Goal: Find specific page/section: Find specific page/section

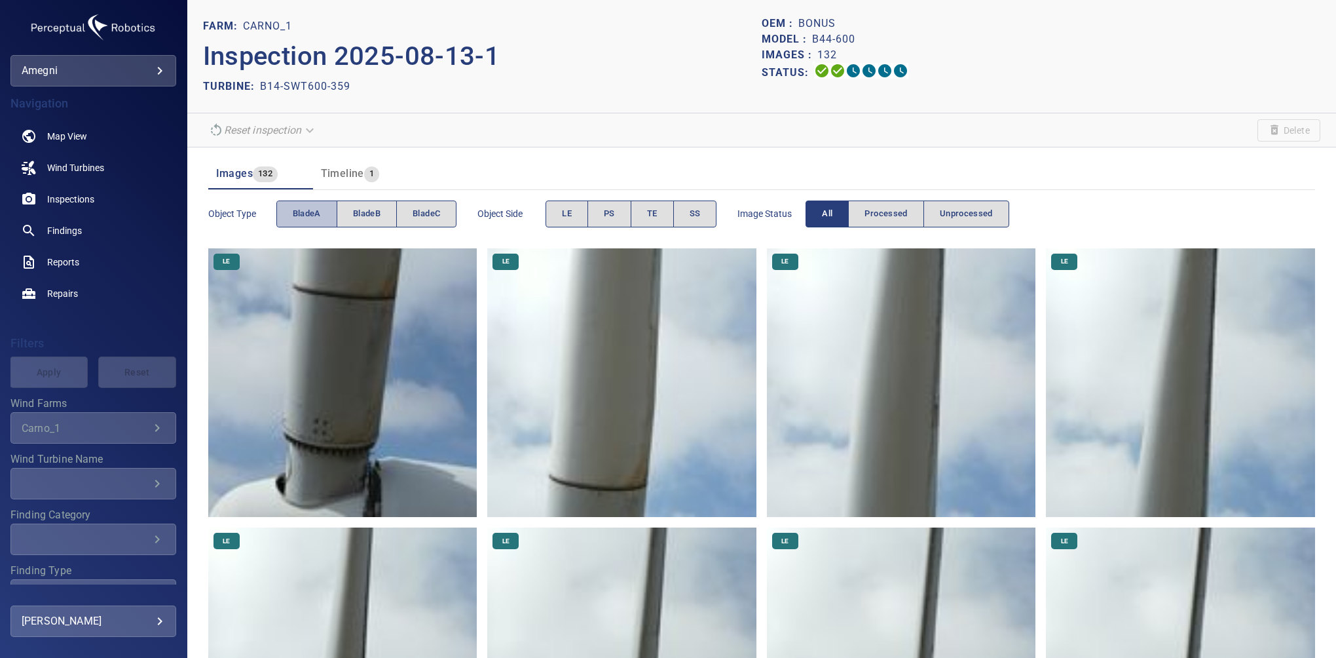
click at [320, 205] on button "bladeA" at bounding box center [306, 213] width 61 height 27
click at [611, 220] on span "PS" at bounding box center [609, 213] width 11 height 15
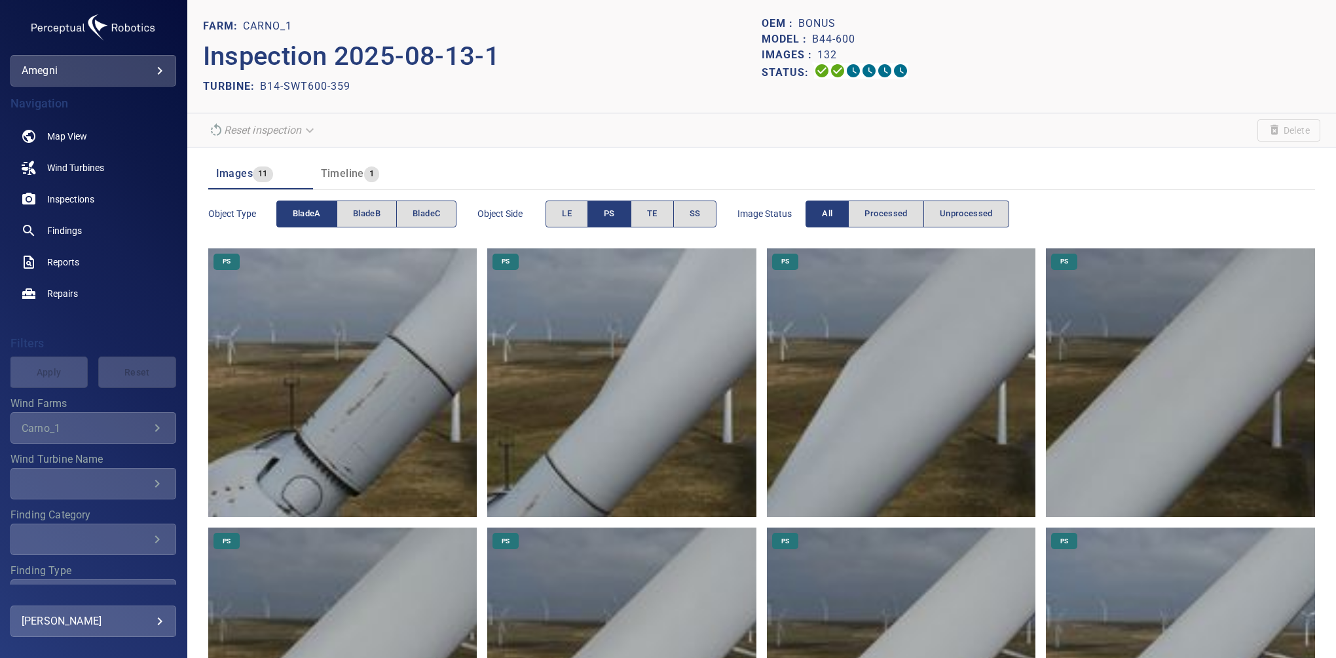
click at [611, 220] on span "PS" at bounding box center [609, 213] width 11 height 15
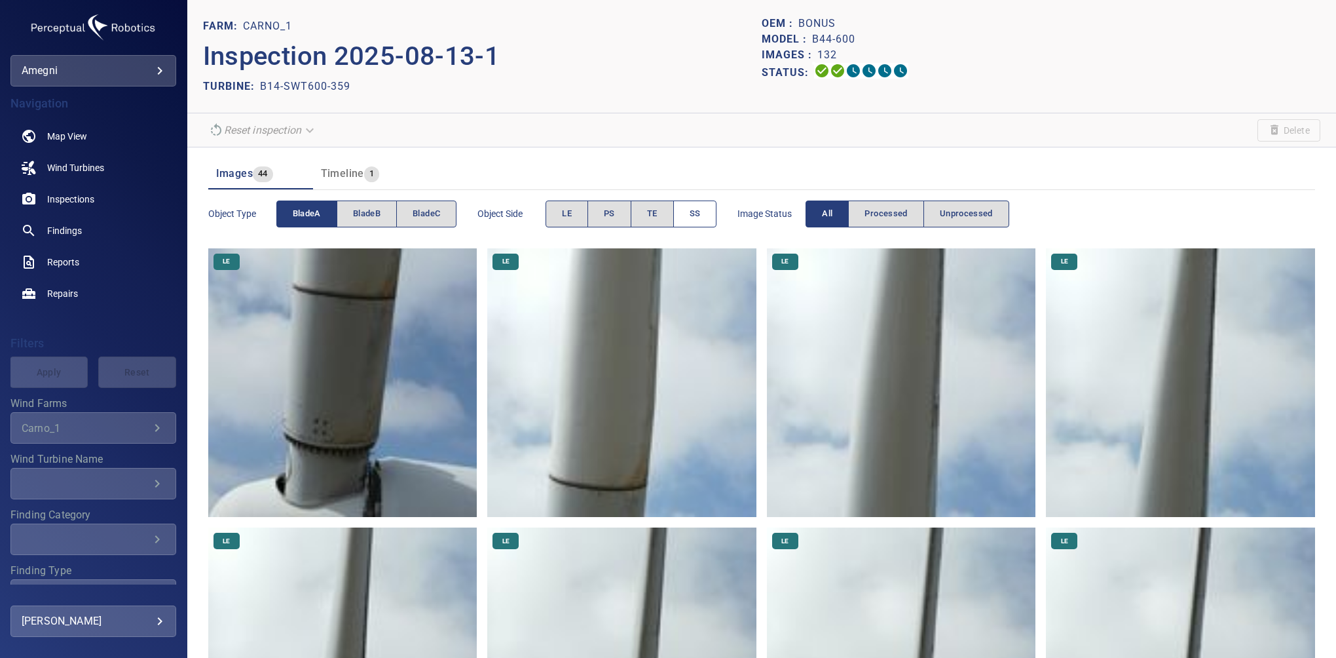
click at [704, 215] on button "SS" at bounding box center [695, 213] width 44 height 27
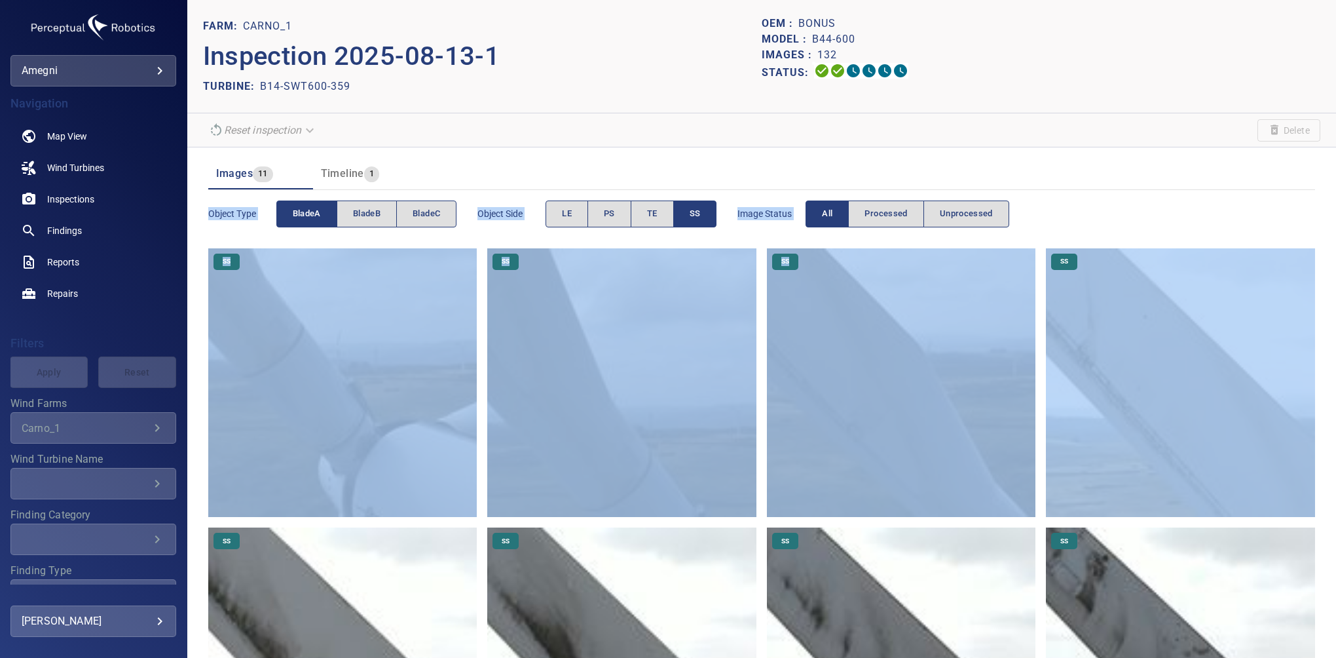
drag, startPoint x: 1325, startPoint y: 188, endPoint x: 1338, endPoint y: 333, distance: 145.4
click at [1336, 333] on html "**********" at bounding box center [668, 329] width 1336 height 658
click at [1135, 206] on div "Object type bladeA bladeB bladeC Object Side LE PS TE SS Image Status All Proce…" at bounding box center [761, 213] width 1107 height 37
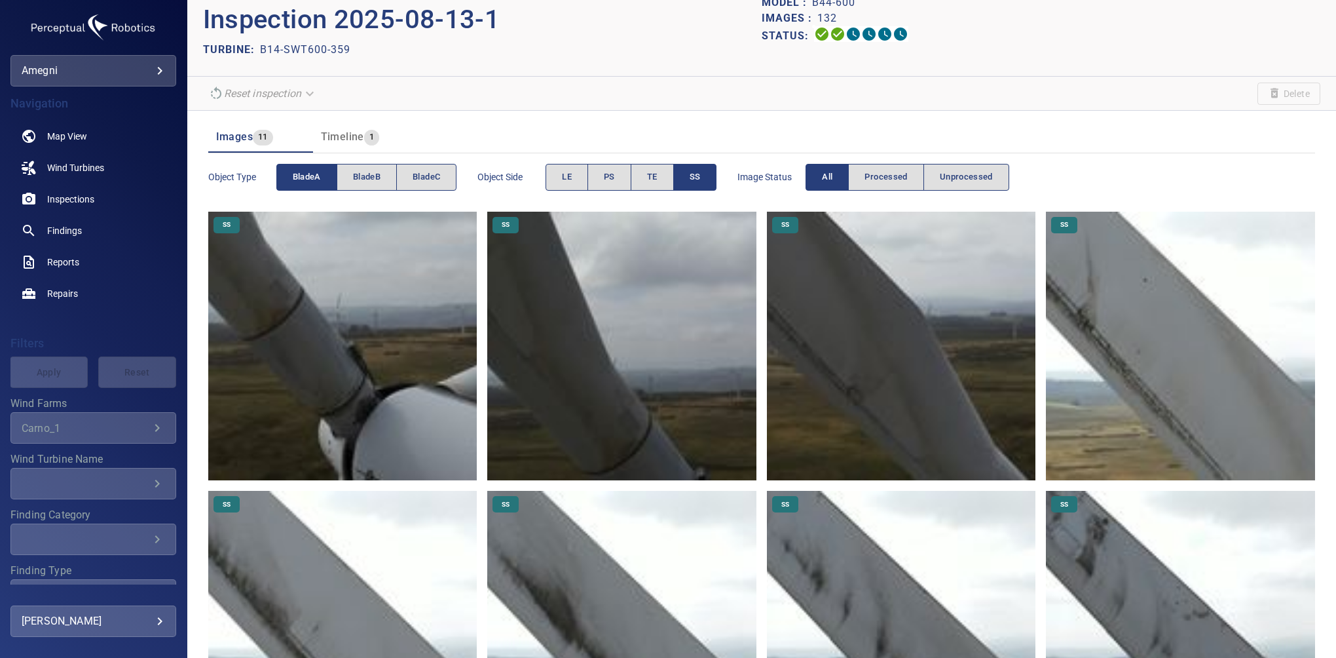
scroll to position [1, 0]
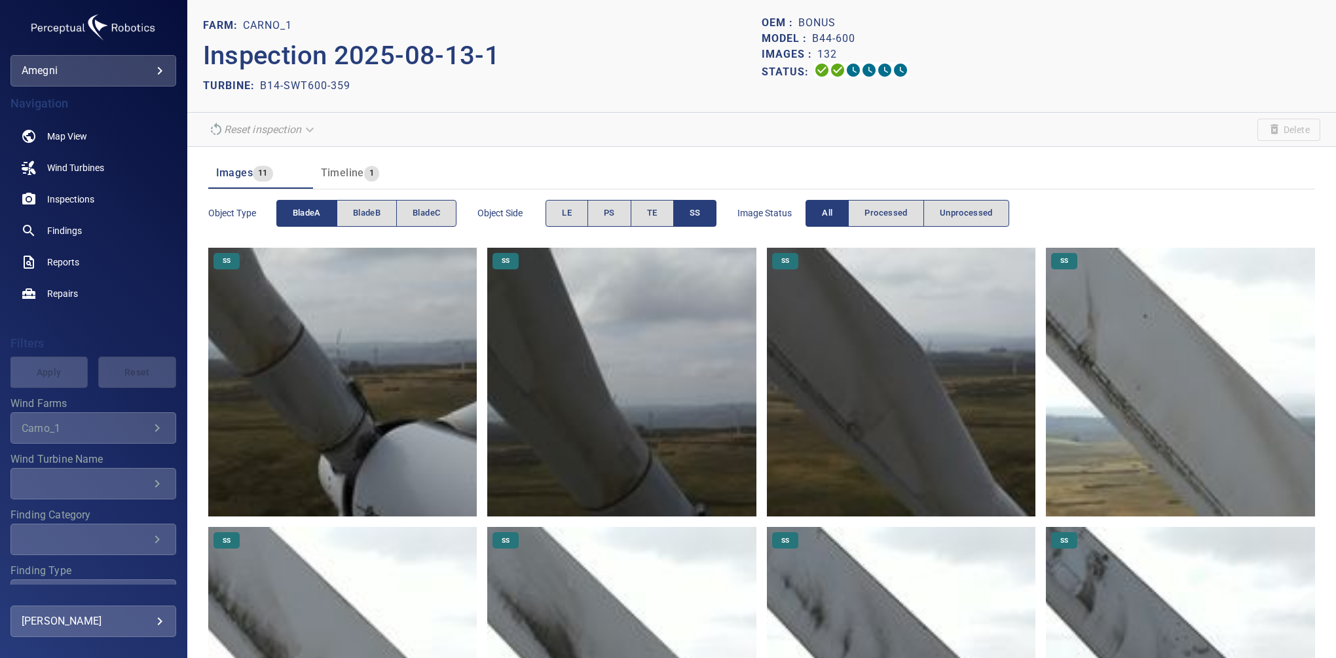
click at [324, 216] on button "bladeA" at bounding box center [306, 213] width 61 height 27
click at [359, 204] on button "bladeB" at bounding box center [367, 213] width 60 height 27
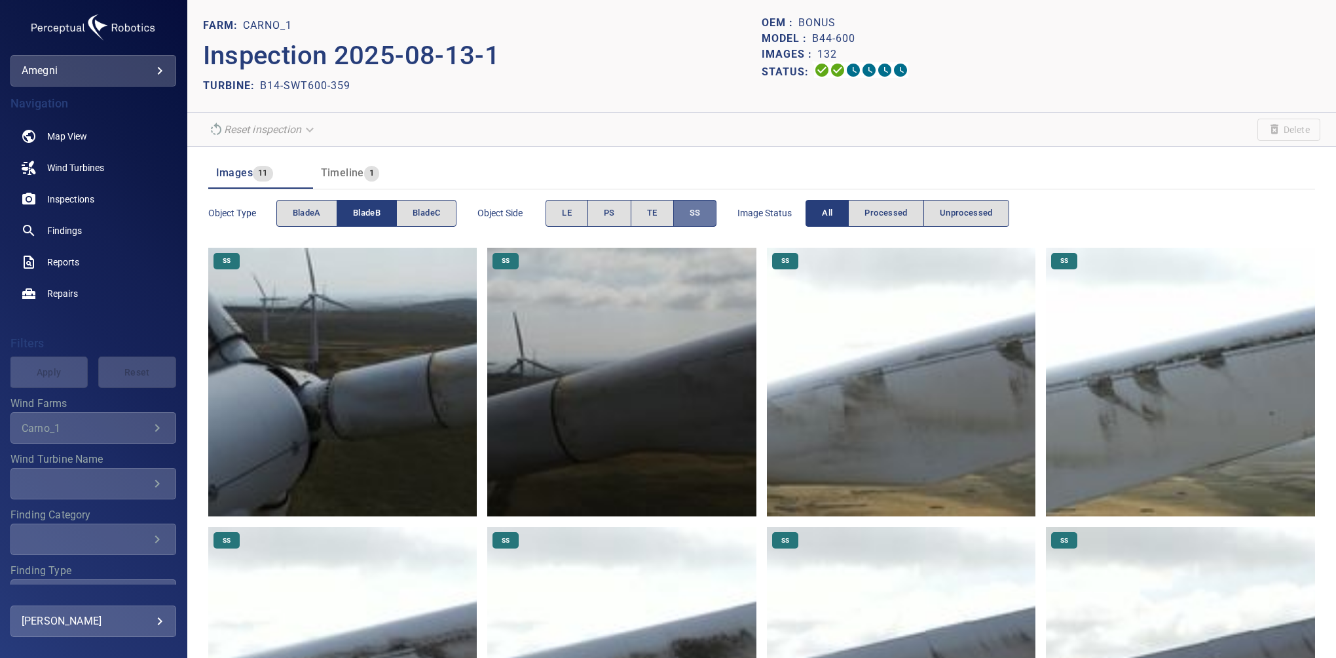
click at [702, 209] on button "SS" at bounding box center [695, 213] width 44 height 27
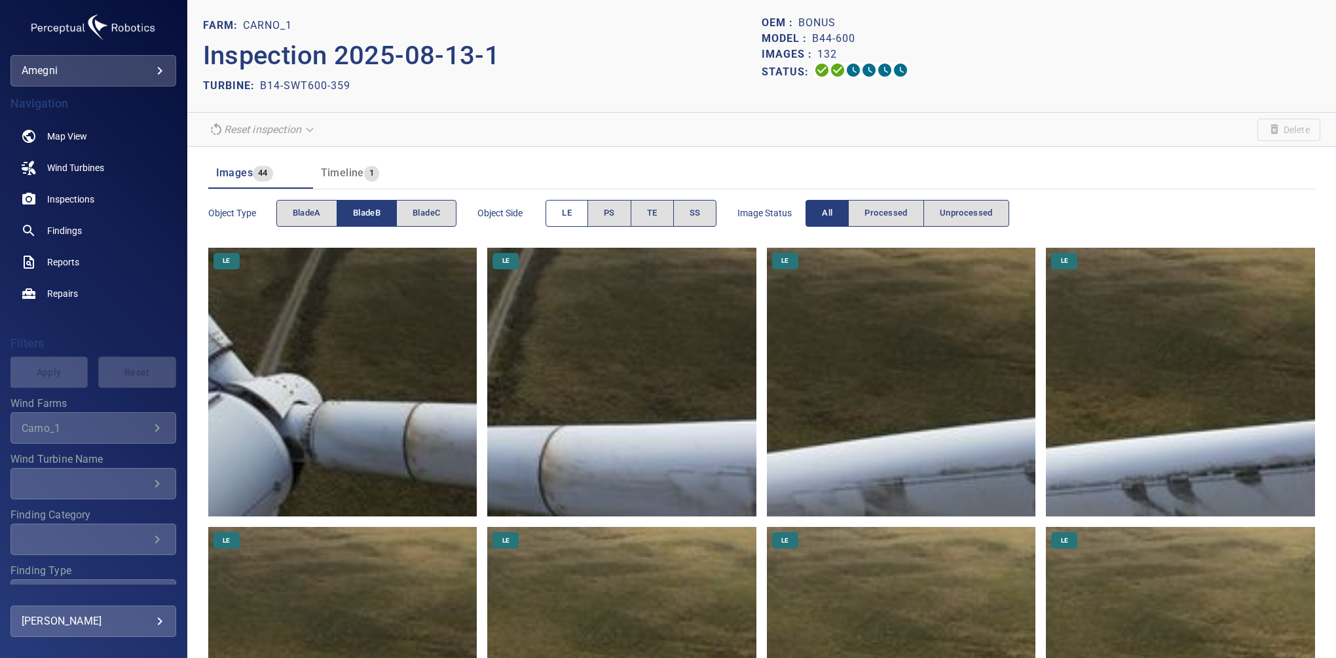
click at [572, 213] on span "LE" at bounding box center [567, 213] width 10 height 15
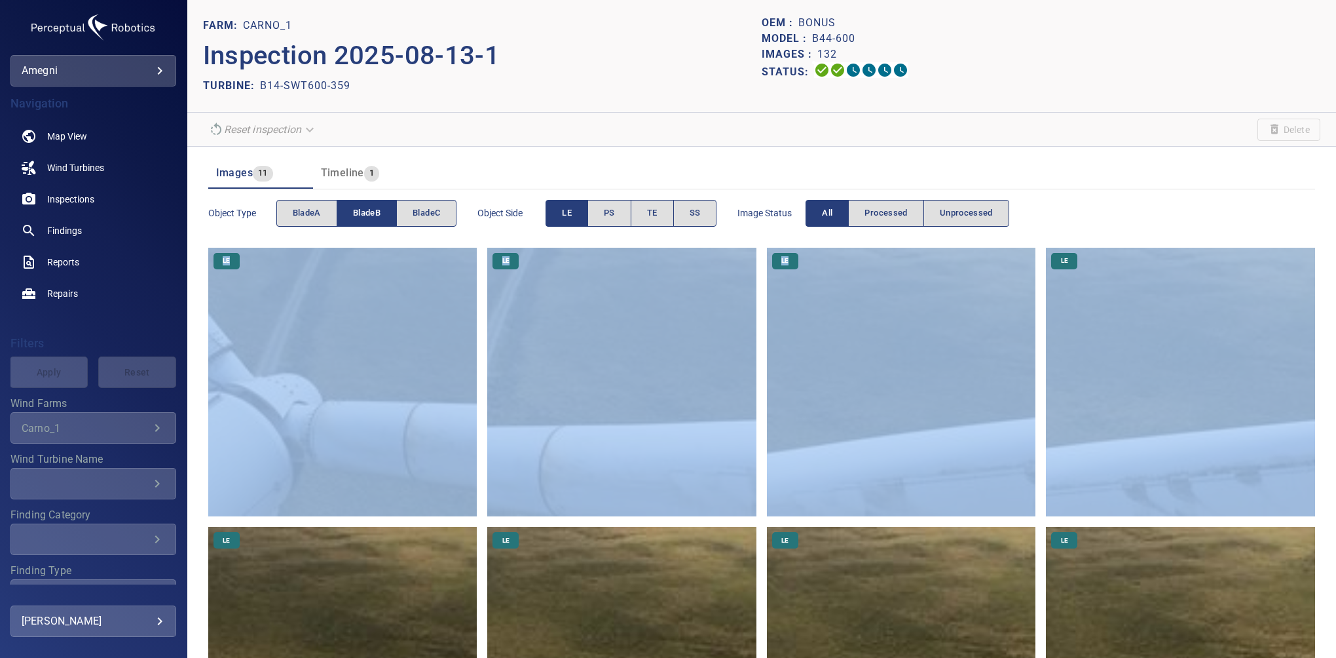
drag, startPoint x: 1329, startPoint y: 220, endPoint x: 1334, endPoint y: 318, distance: 98.4
click at [1334, 318] on div "FARM: Carno_1 Inspection 2025-08-13-1 TURBINE: B14-SWT600-359 OEM : Bonus Model…" at bounding box center [761, 329] width 1149 height 658
click at [1208, 225] on div "Object type bladeA bladeB bladeC Object Side LE PS TE SS Image Status All Proce…" at bounding box center [761, 213] width 1107 height 37
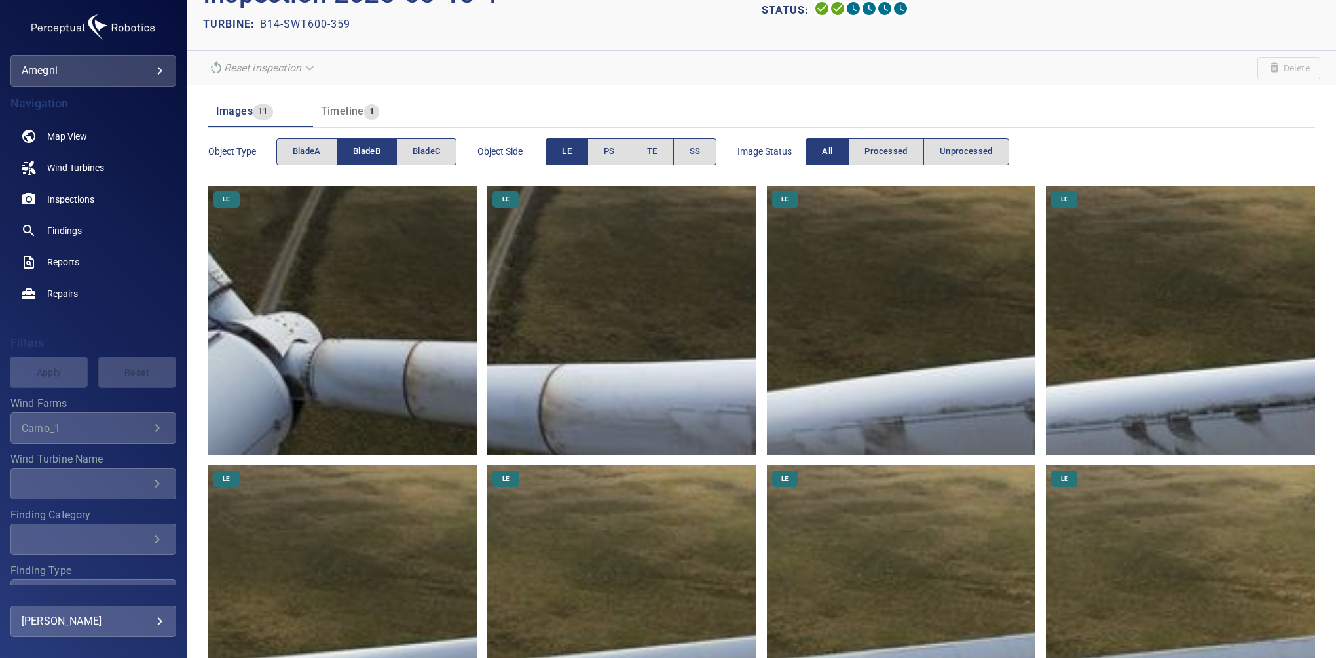
scroll to position [0, 0]
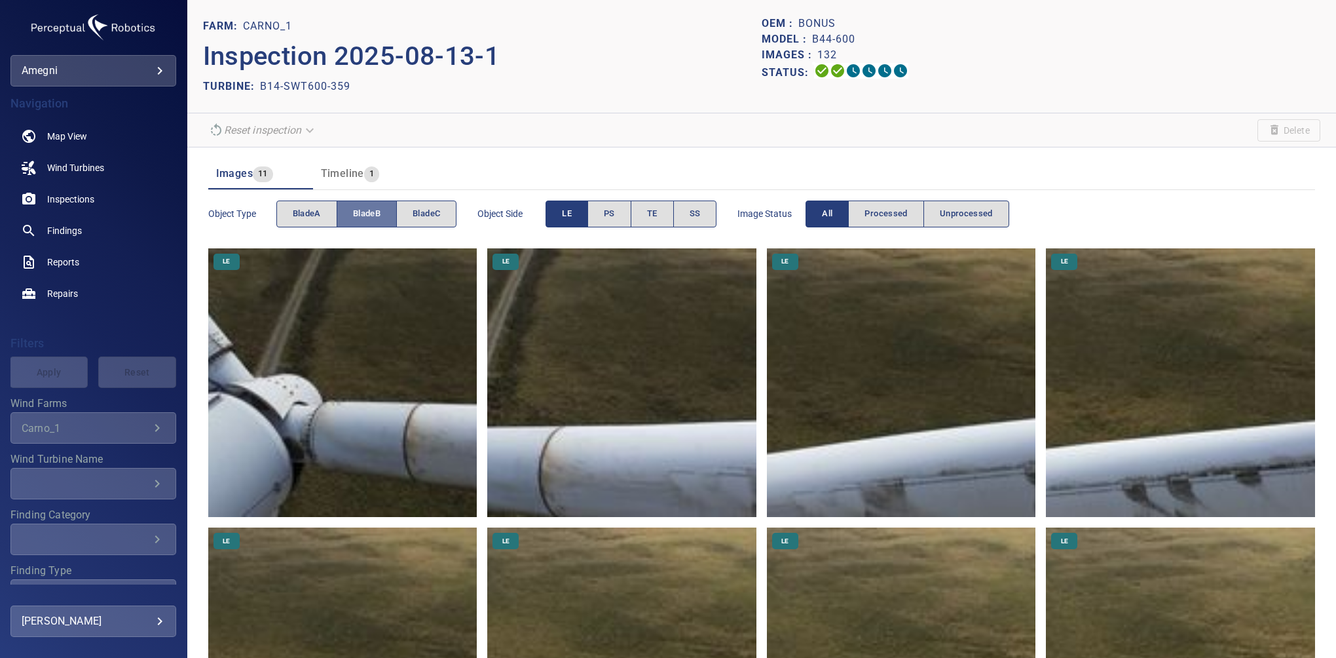
click at [352, 211] on button "bladeB" at bounding box center [367, 213] width 60 height 27
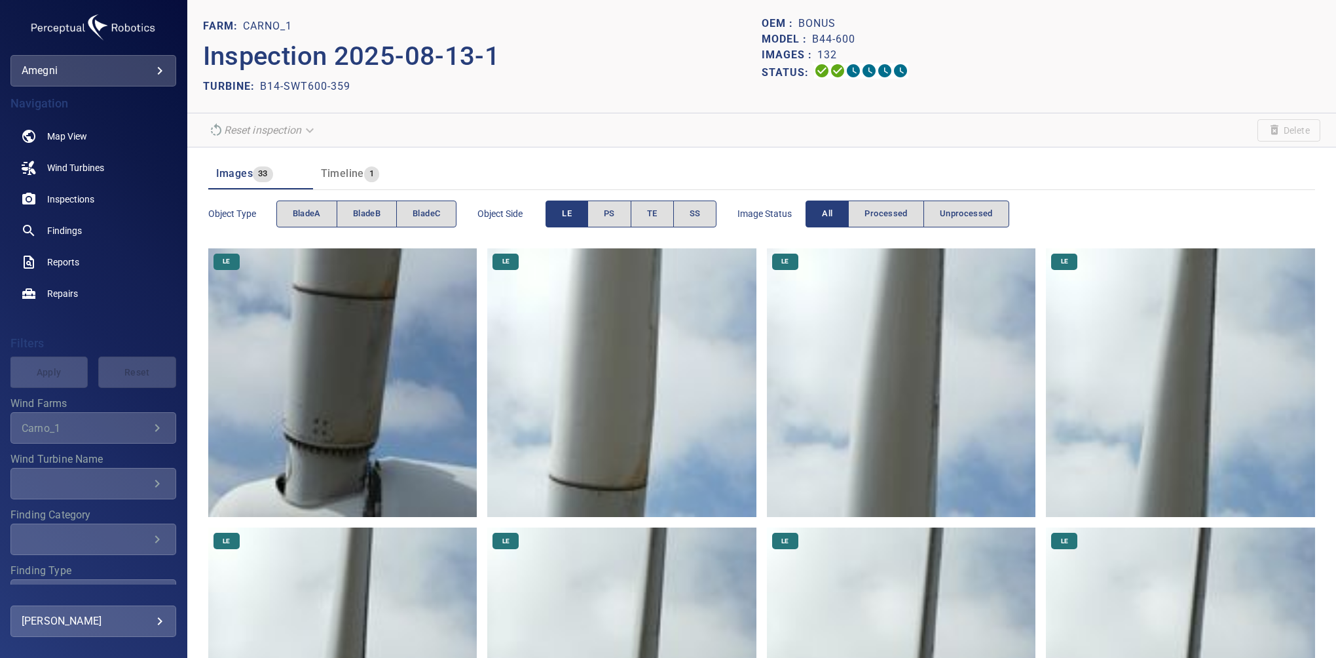
click at [414, 197] on div "Object type bladeA bladeB bladeC" at bounding box center [332, 213] width 249 height 37
drag, startPoint x: 449, startPoint y: 214, endPoint x: 443, endPoint y: 211, distance: 7.1
click at [443, 211] on button "bladeC" at bounding box center [426, 213] width 60 height 27
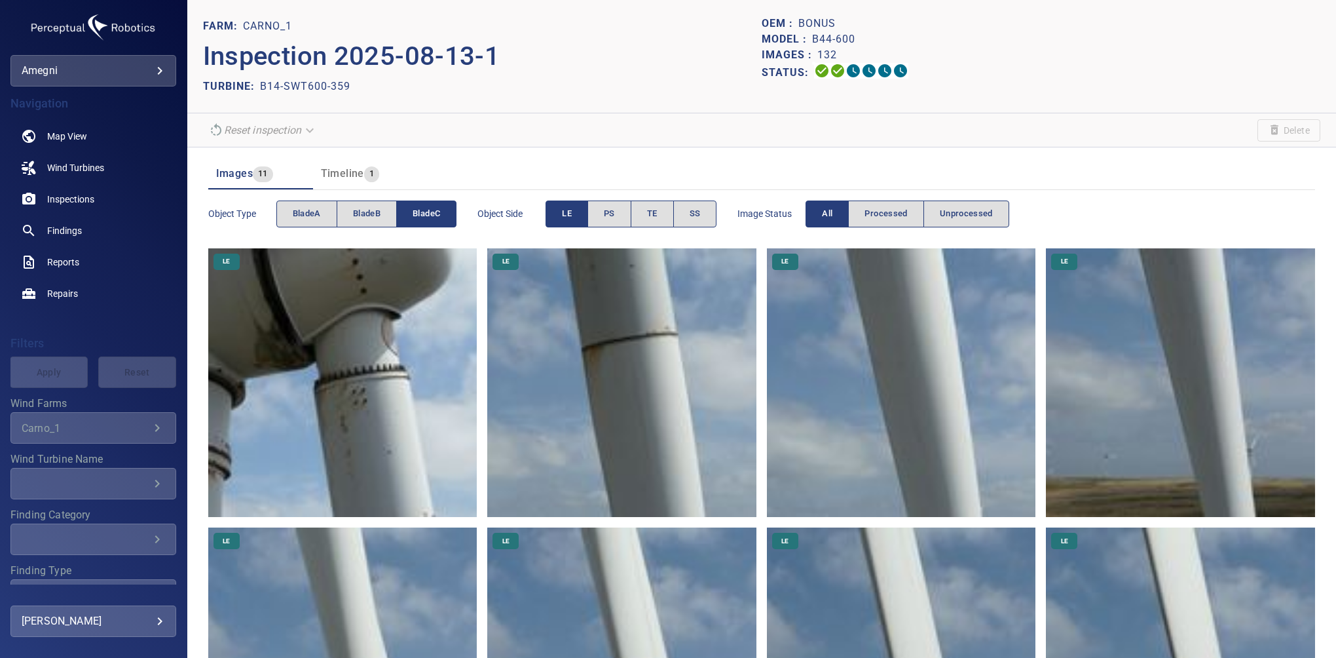
click at [572, 204] on button "LE" at bounding box center [567, 213] width 43 height 27
click at [602, 209] on button "PS" at bounding box center [610, 213] width 44 height 27
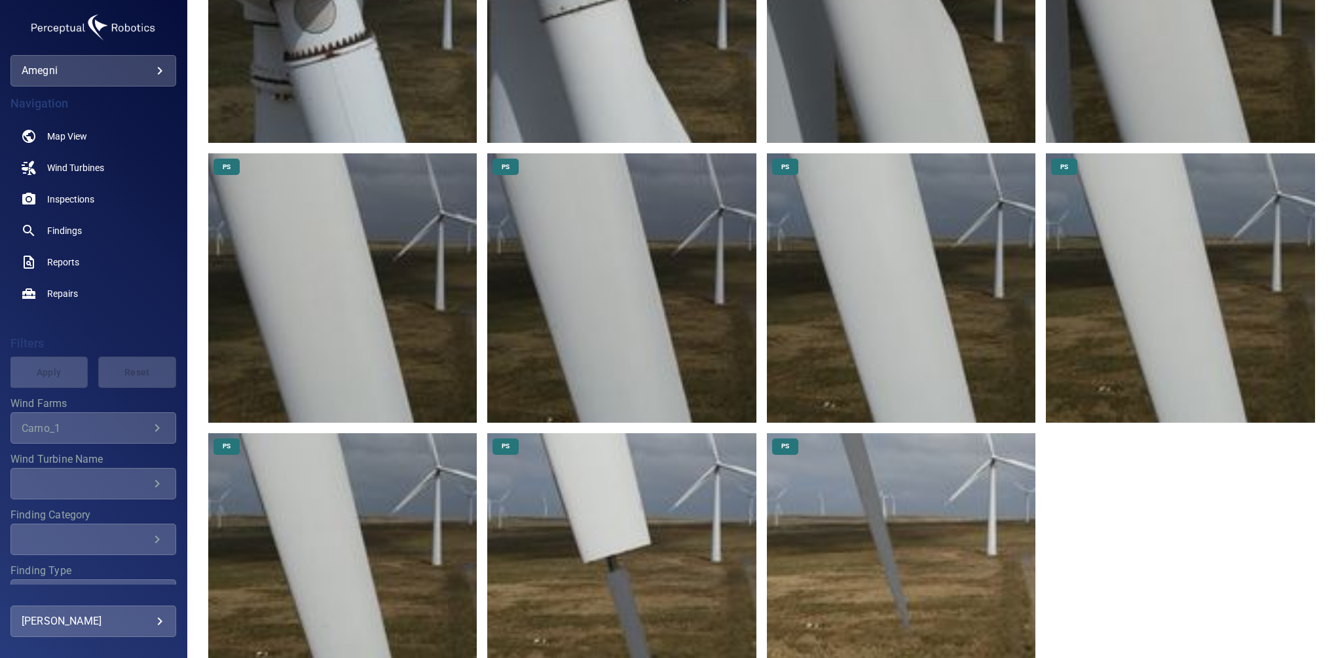
scroll to position [442, 0]
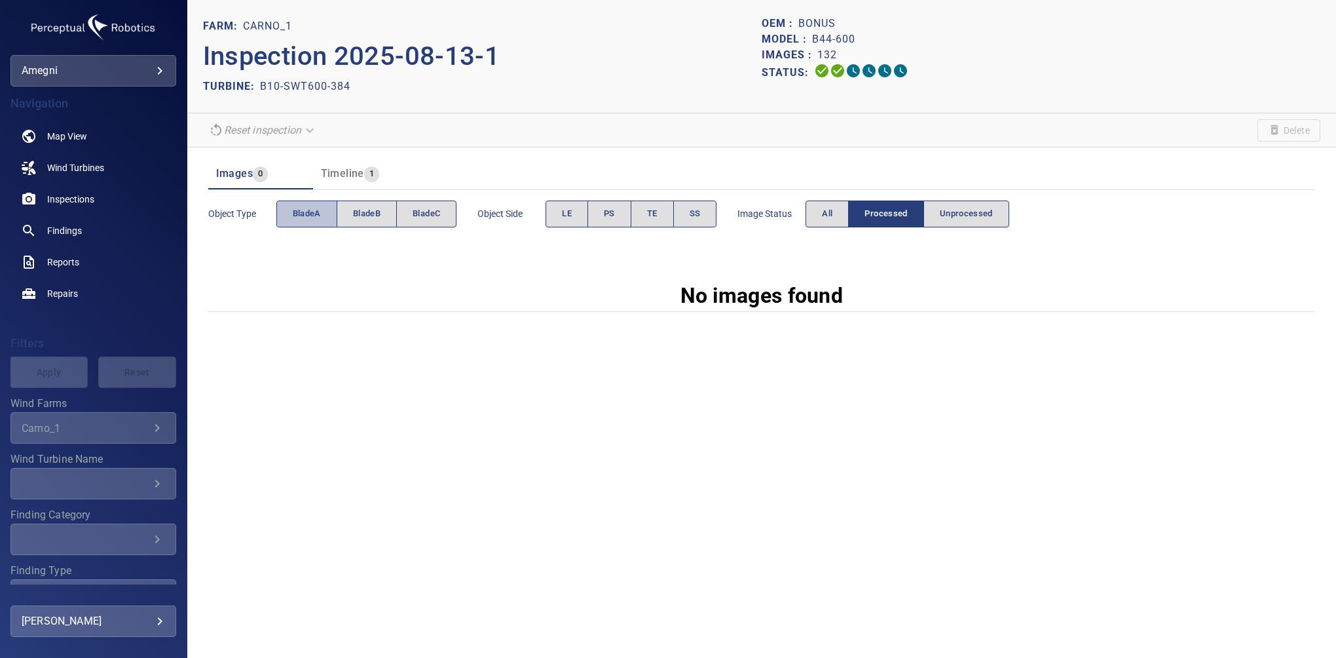
click at [313, 210] on span "bladeA" at bounding box center [307, 213] width 28 height 15
click at [656, 218] on span "TE" at bounding box center [652, 213] width 10 height 15
click at [826, 210] on span "All" at bounding box center [827, 213] width 10 height 15
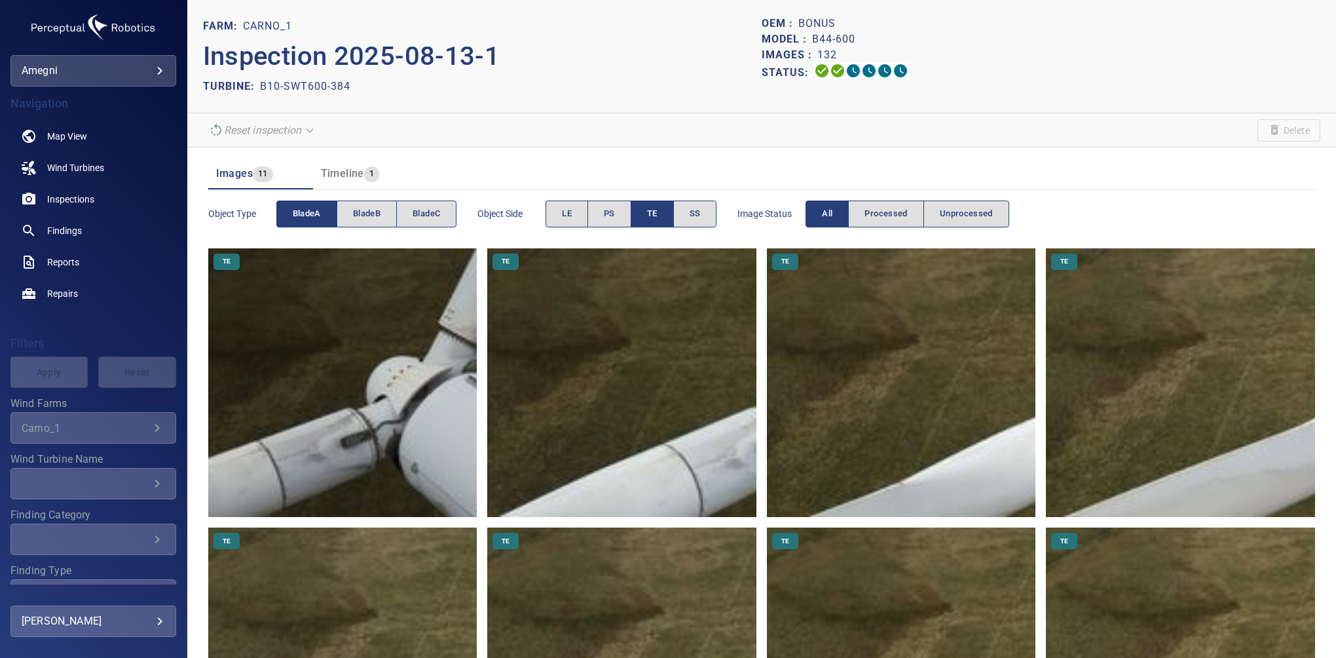
click at [314, 218] on span "bladeA" at bounding box center [307, 213] width 28 height 15
click at [444, 209] on button "bladeC" at bounding box center [426, 213] width 60 height 27
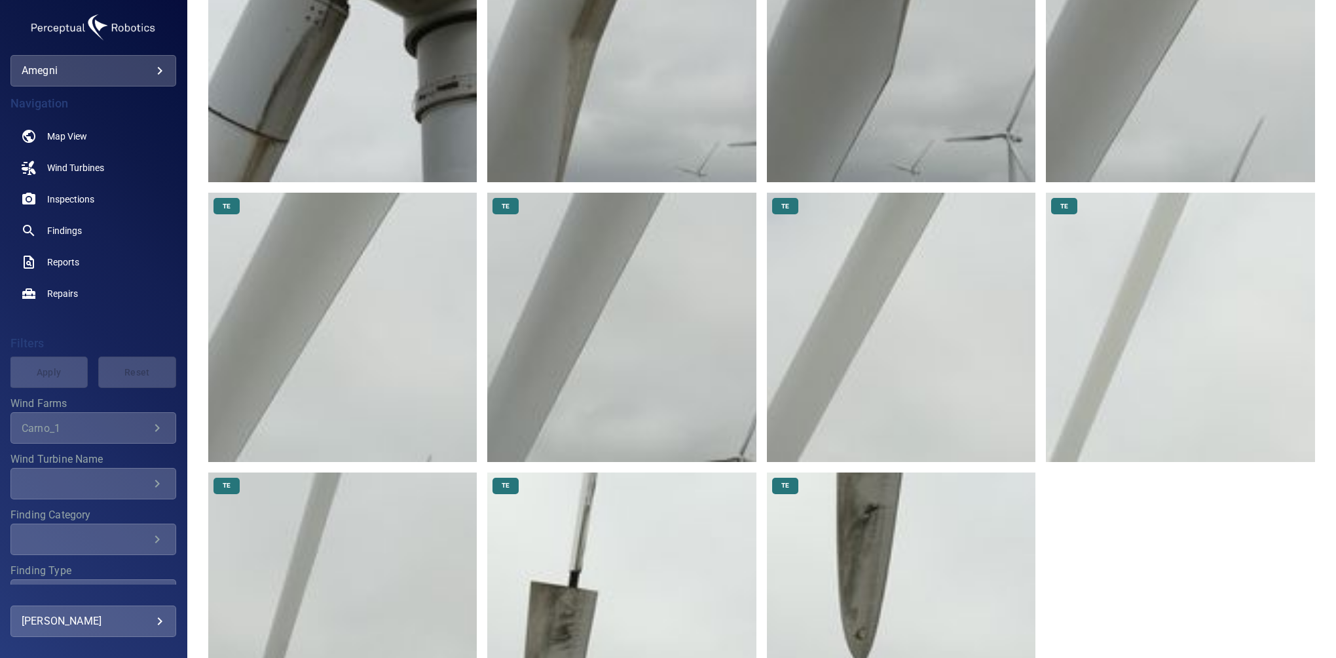
scroll to position [399, 0]
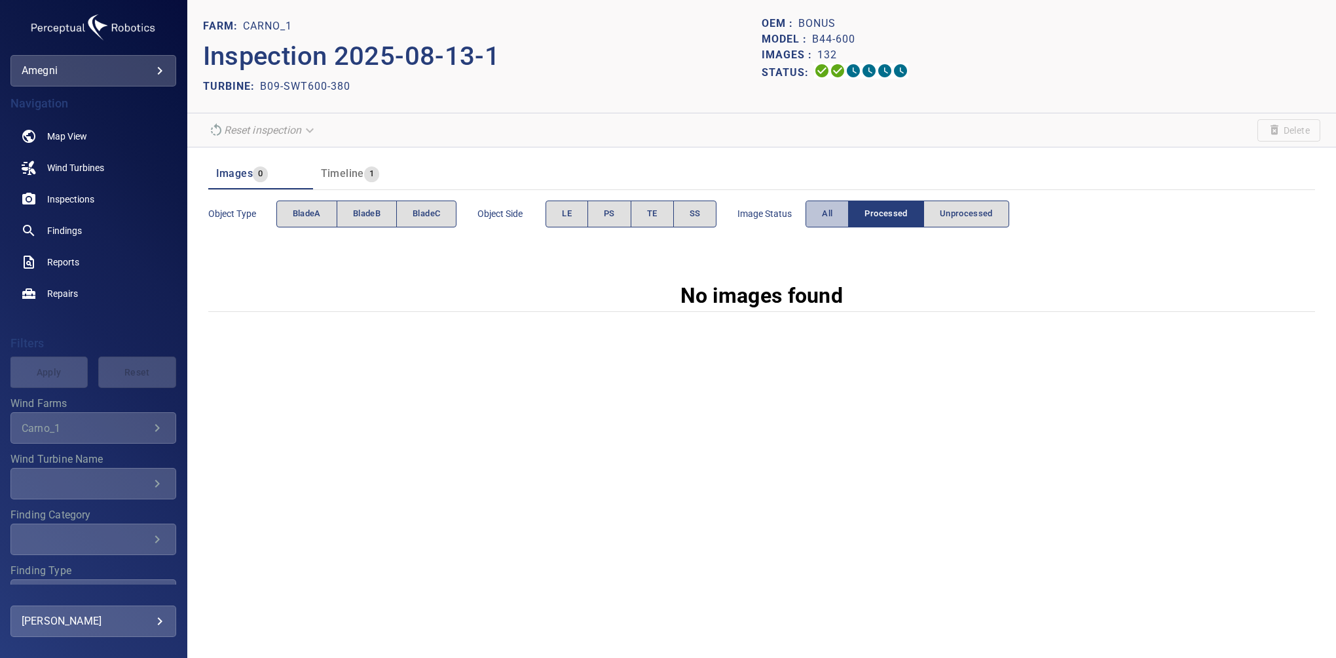
click at [829, 223] on button "All" at bounding box center [827, 213] width 43 height 27
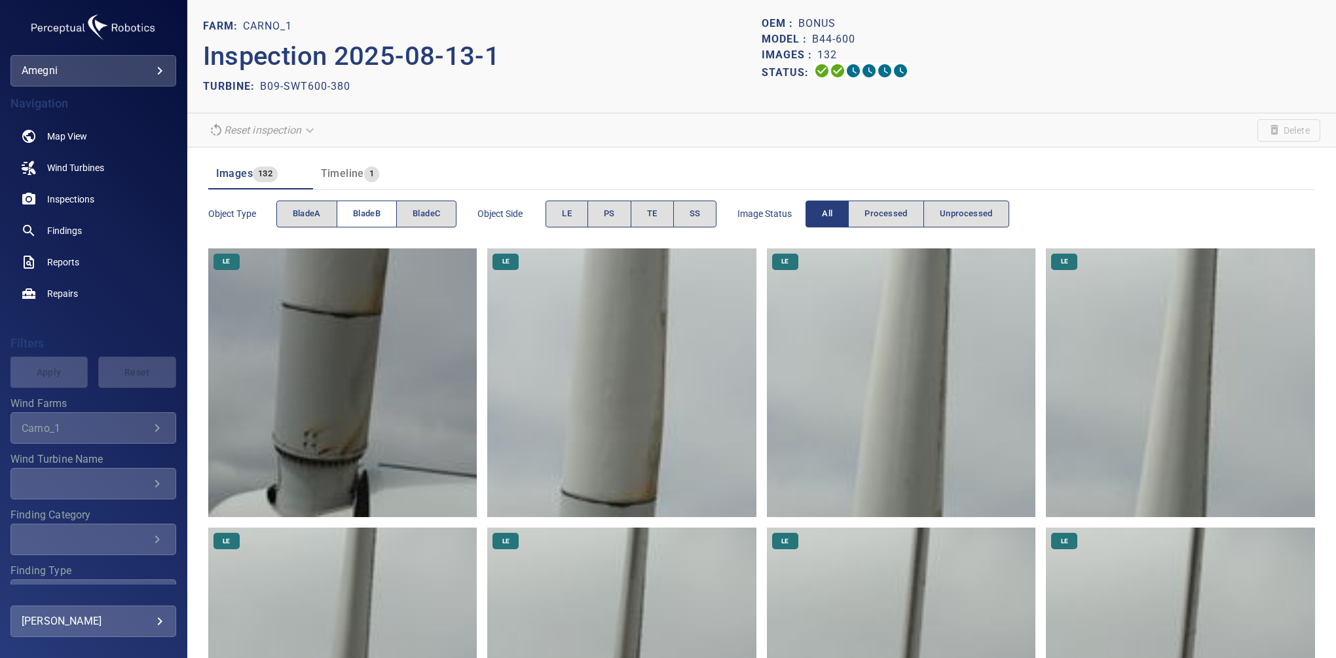
click at [373, 214] on span "bladeB" at bounding box center [367, 213] width 28 height 15
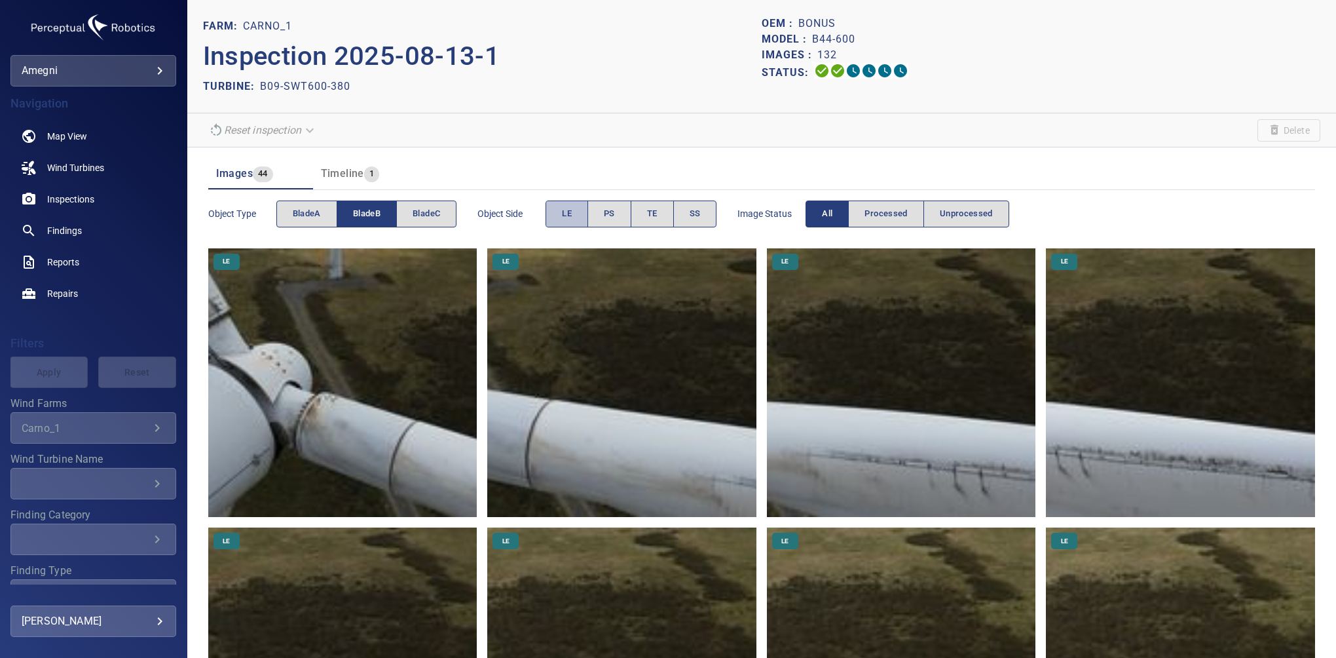
click at [568, 216] on span "LE" at bounding box center [567, 213] width 10 height 15
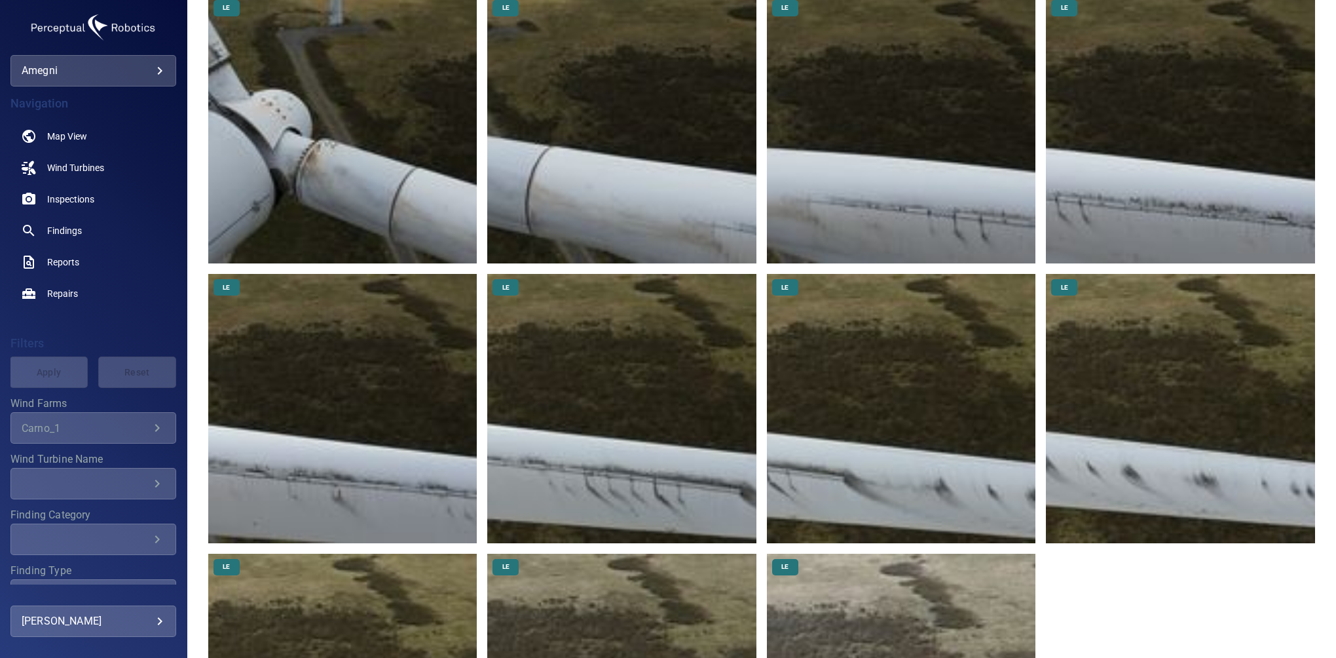
scroll to position [125, 0]
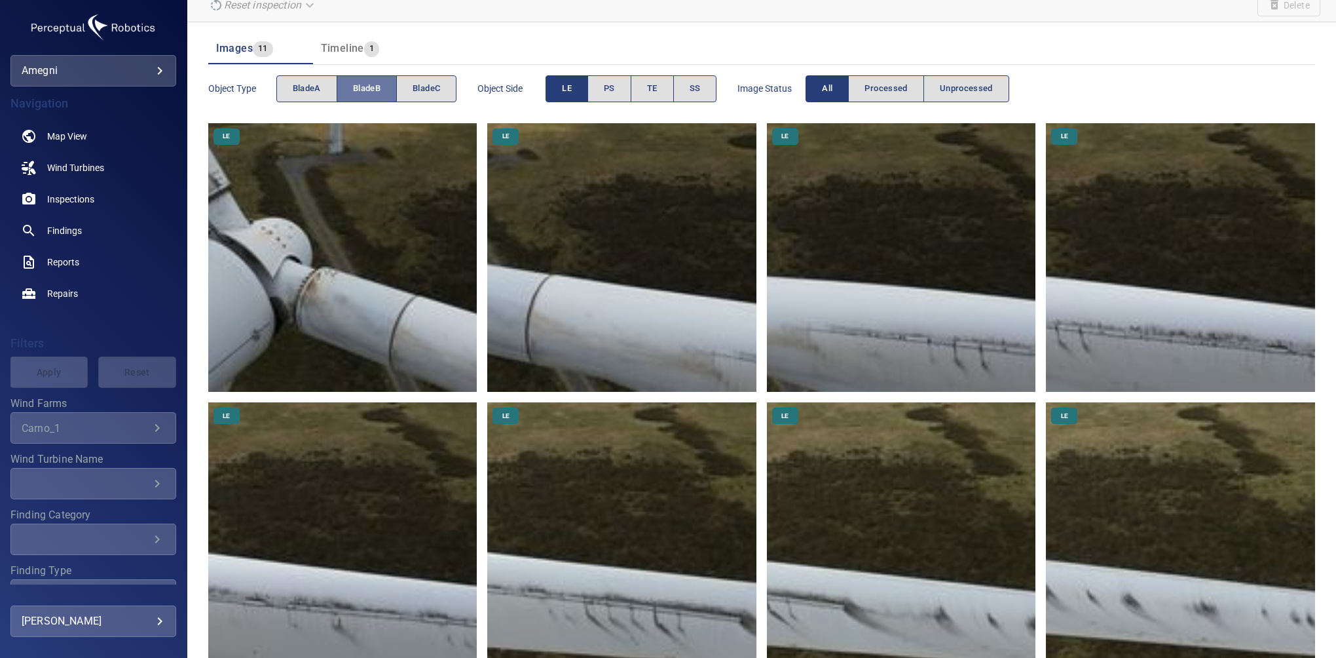
click at [381, 97] on button "bladeB" at bounding box center [367, 88] width 60 height 27
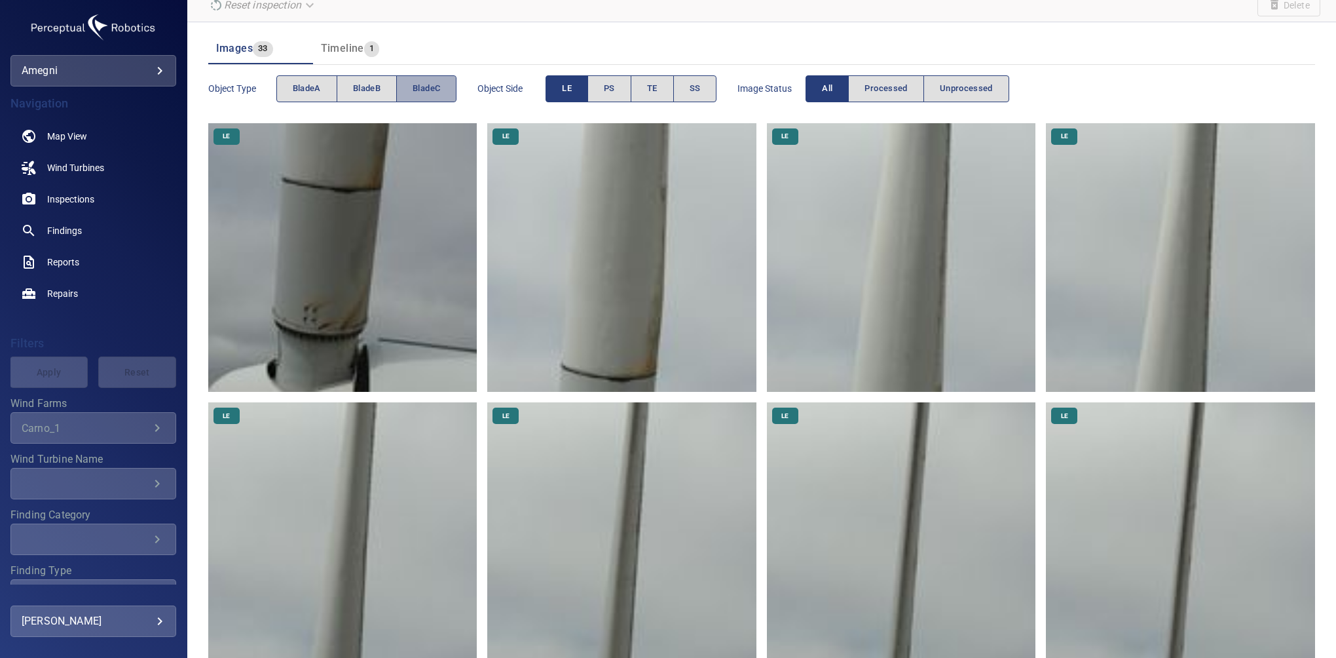
click at [433, 92] on span "bladeC" at bounding box center [427, 88] width 28 height 15
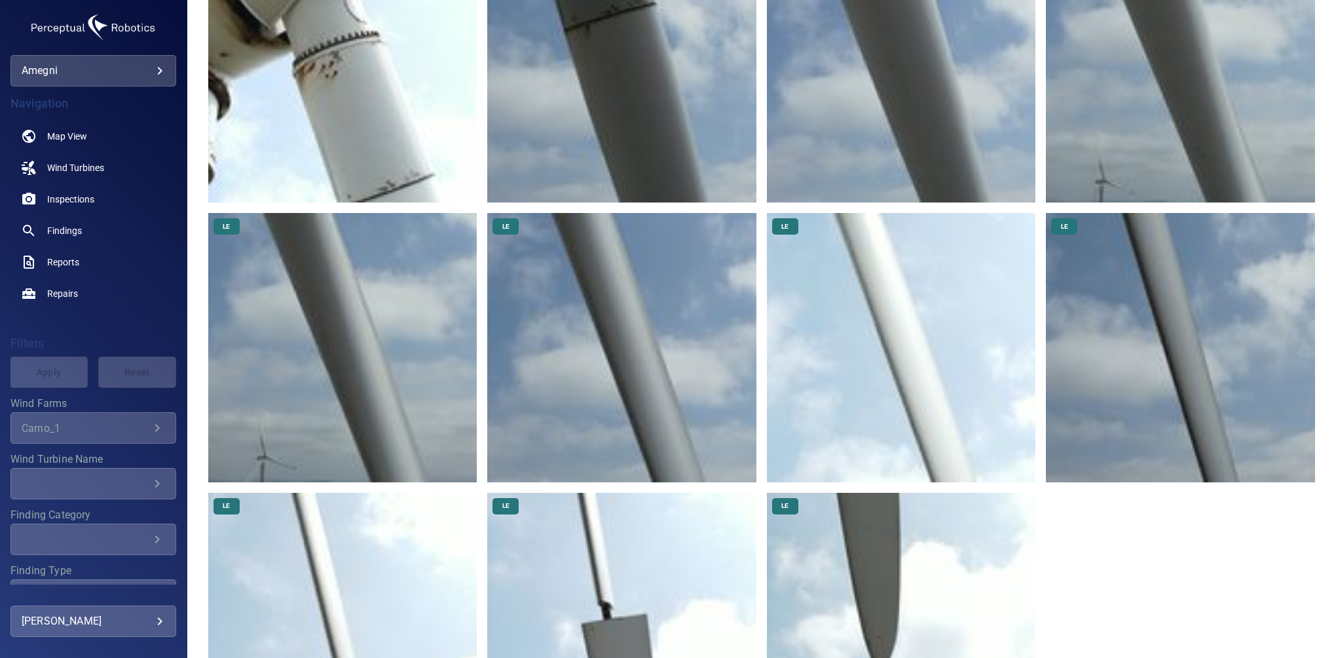
scroll to position [358, 0]
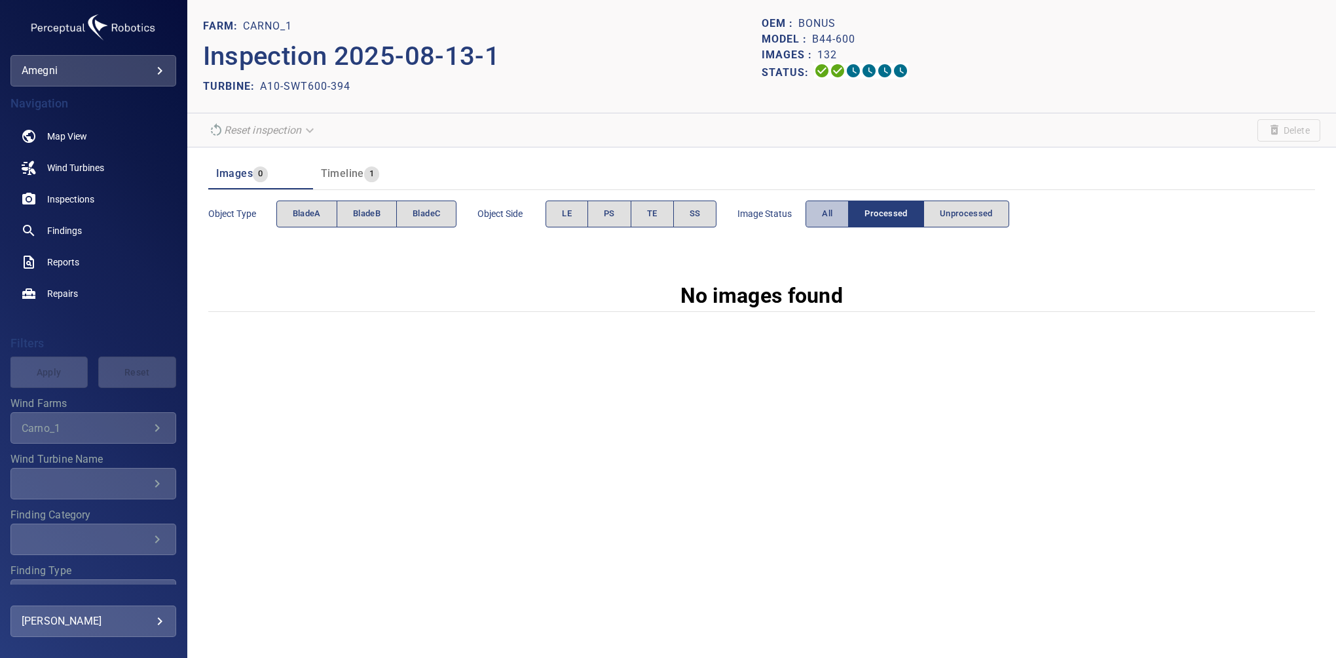
click at [827, 204] on button "All" at bounding box center [827, 213] width 43 height 27
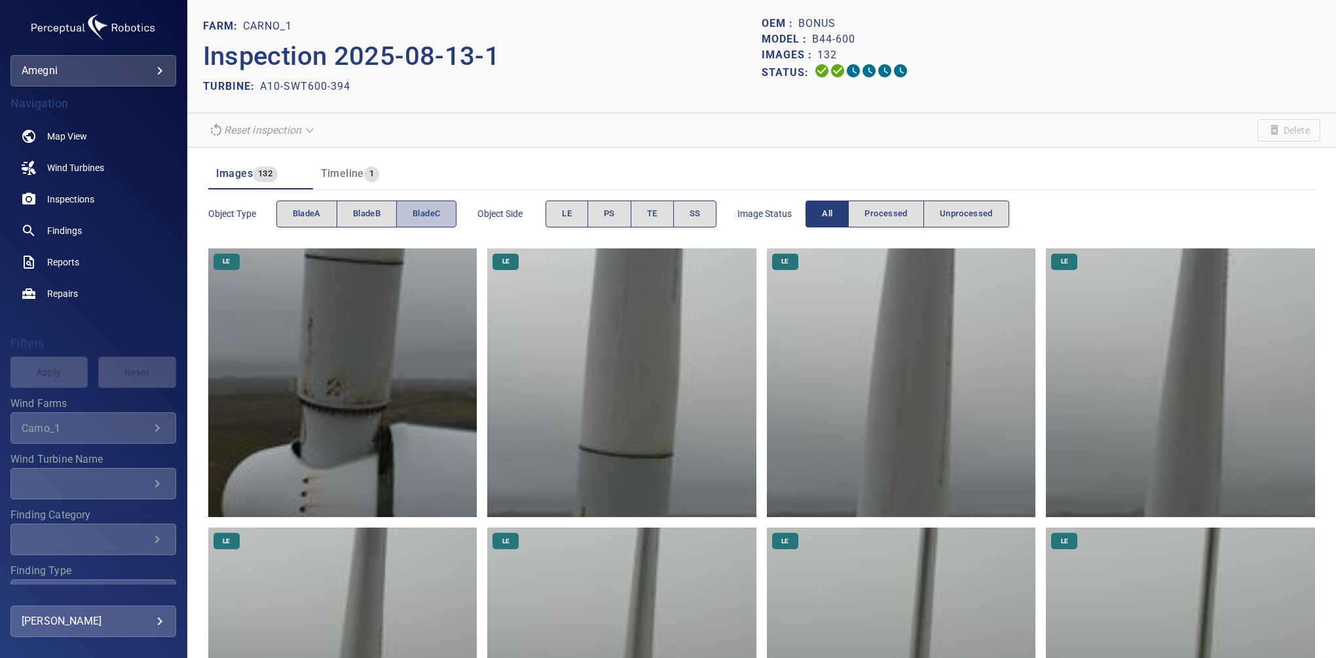
click at [417, 202] on button "bladeC" at bounding box center [426, 213] width 60 height 27
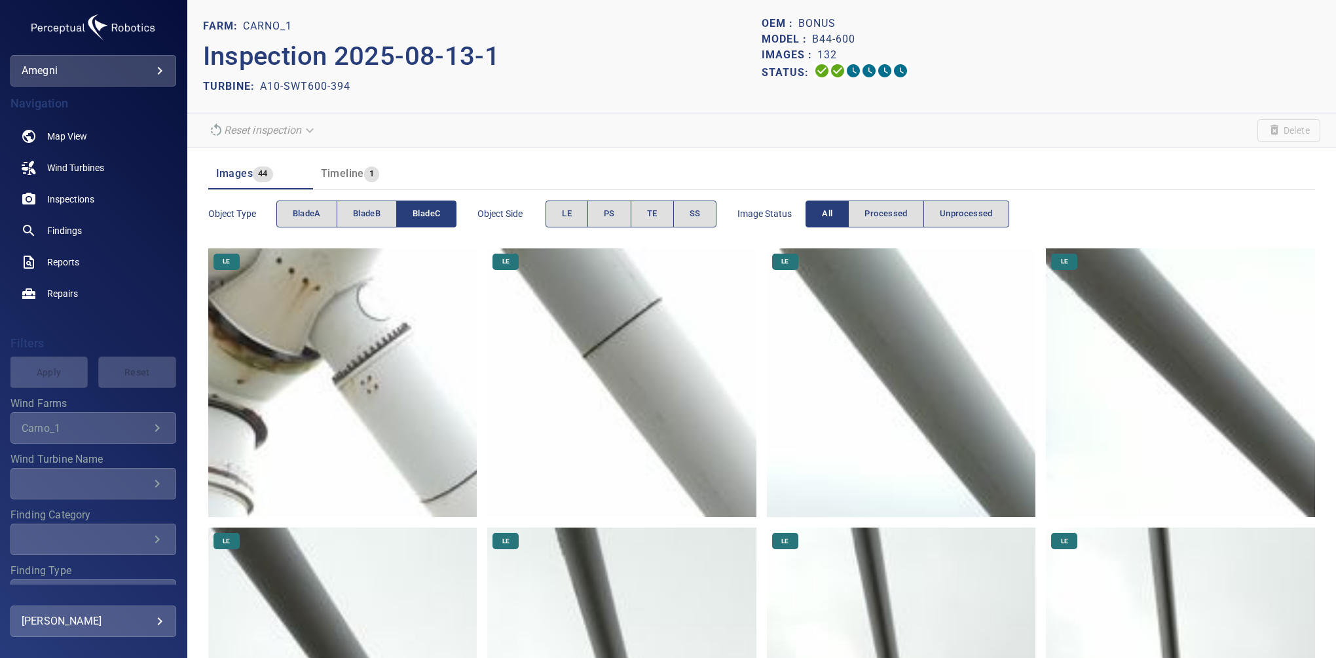
click at [424, 209] on span "bladeC" at bounding box center [427, 213] width 28 height 15
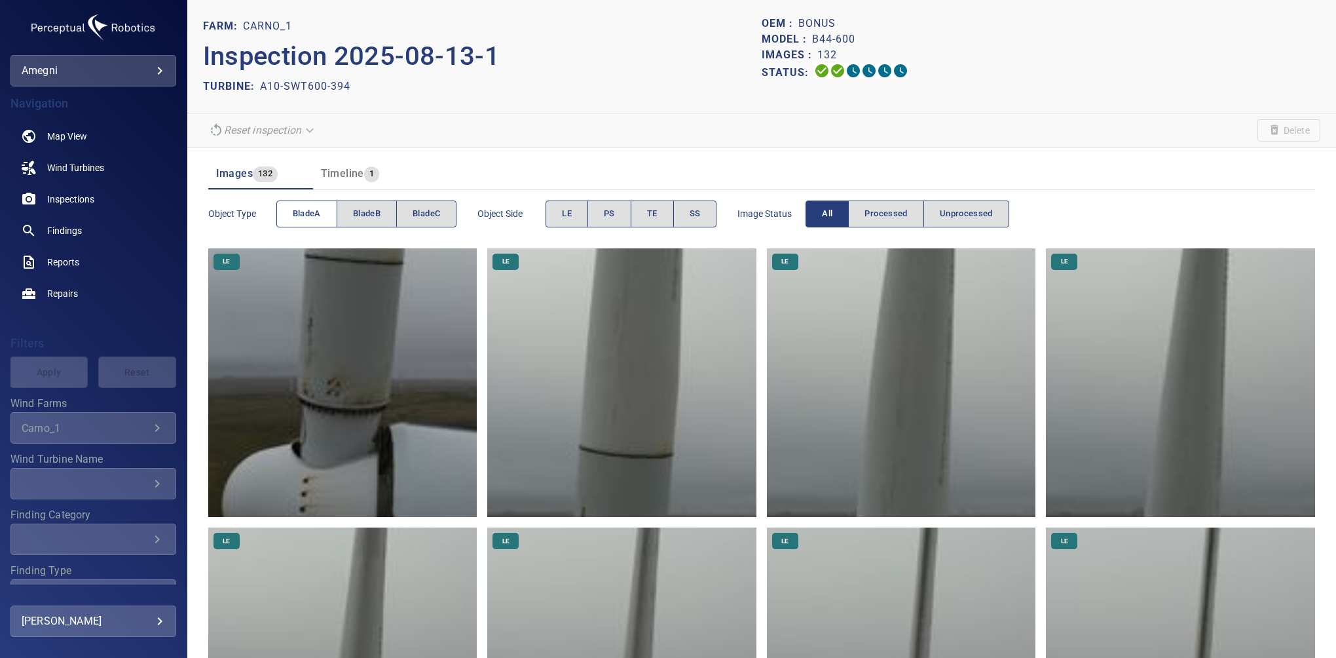
click at [293, 211] on span "bladeA" at bounding box center [307, 213] width 28 height 15
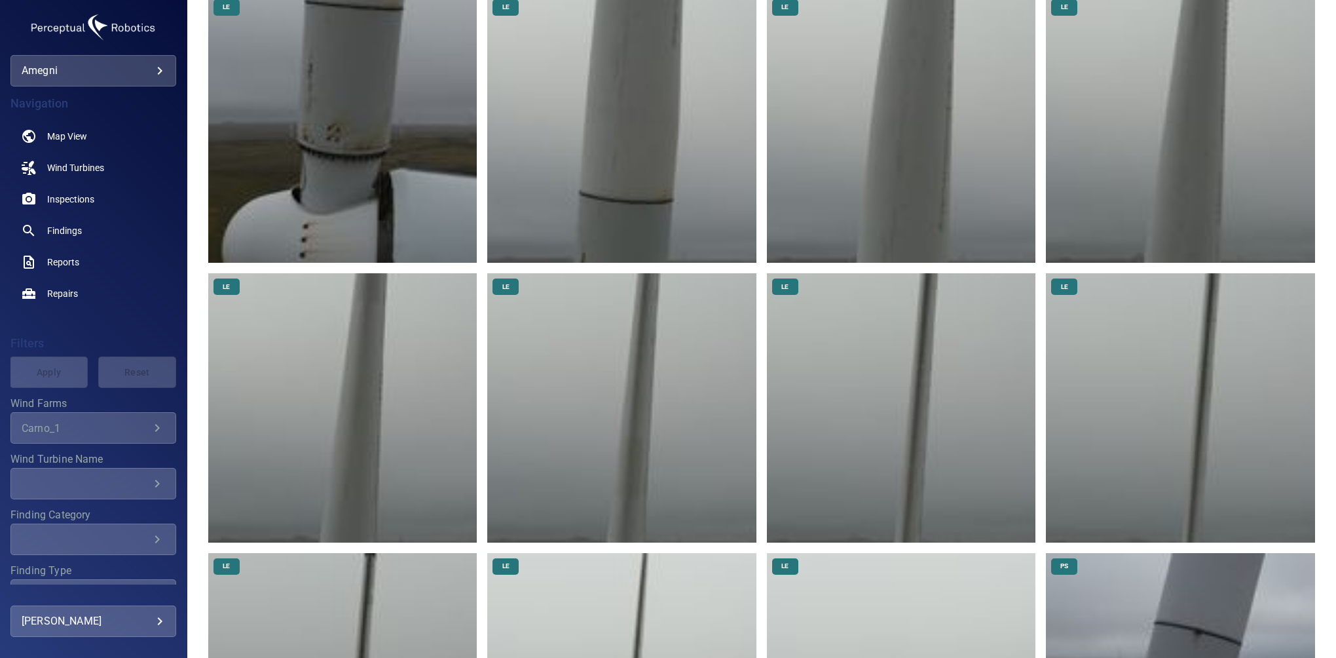
scroll to position [144, 0]
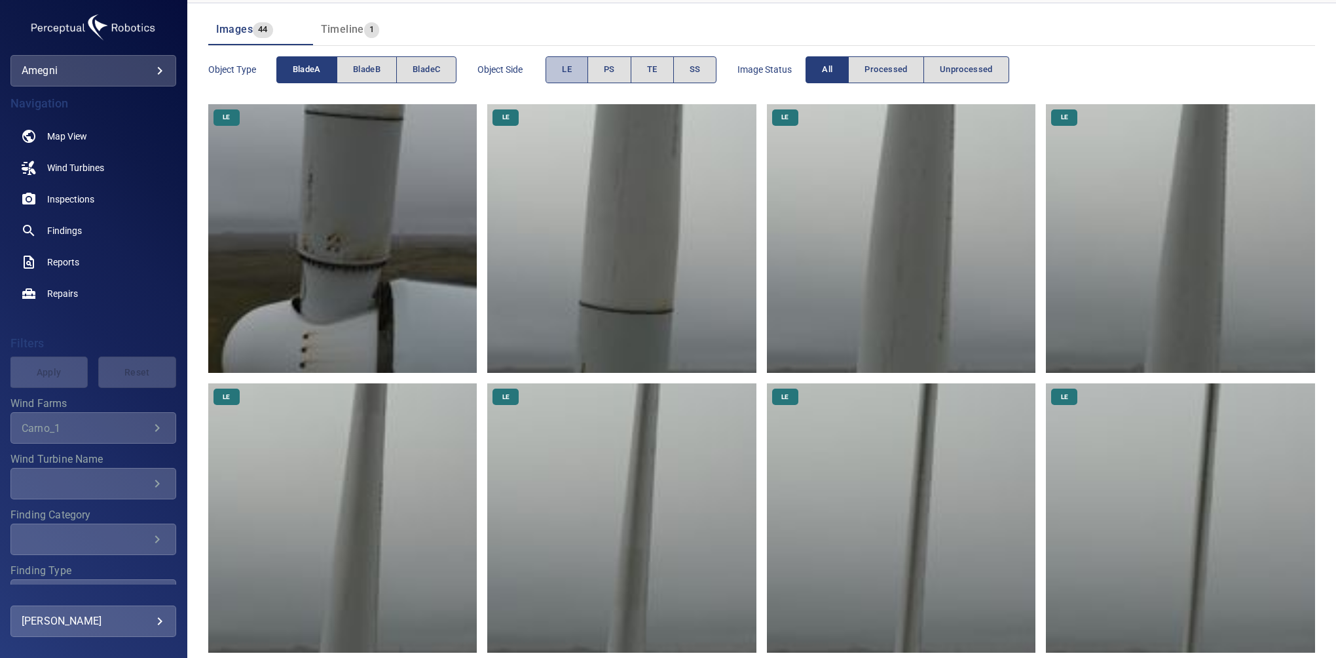
click at [553, 66] on button "LE" at bounding box center [567, 69] width 43 height 27
click at [559, 75] on button "LE" at bounding box center [567, 69] width 43 height 27
click at [607, 71] on button "PS" at bounding box center [610, 69] width 44 height 27
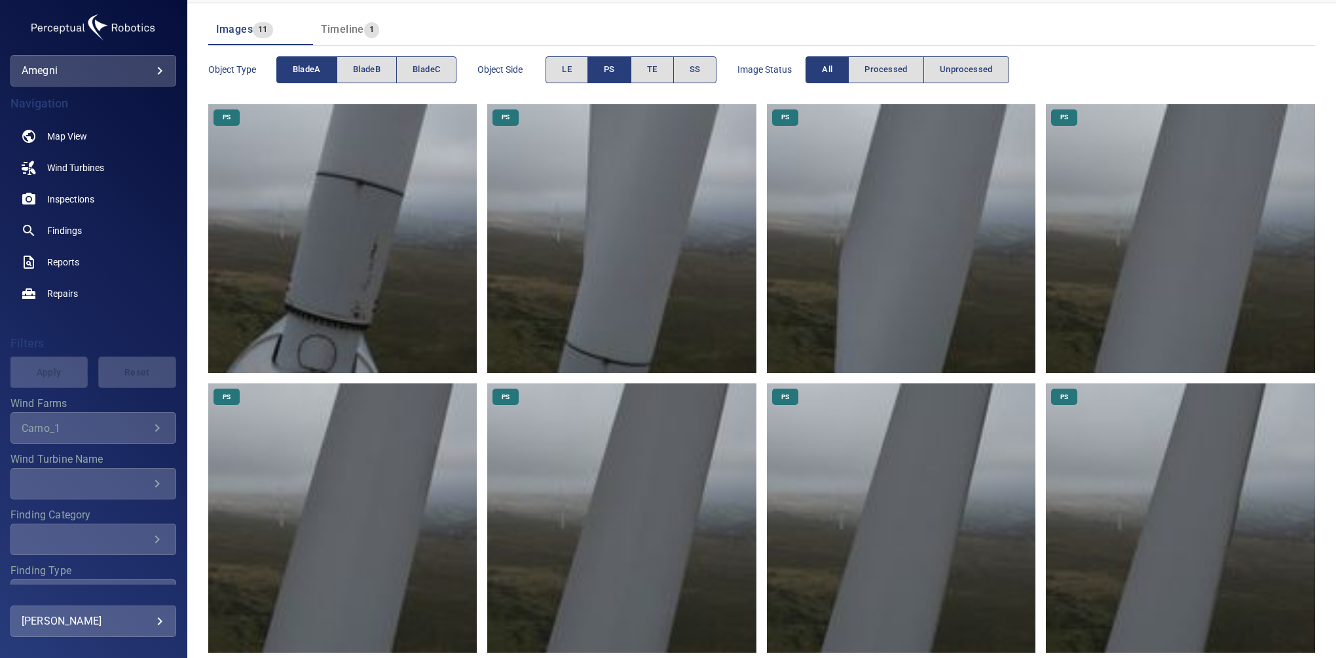
click at [607, 71] on span "PS" at bounding box center [609, 69] width 11 height 15
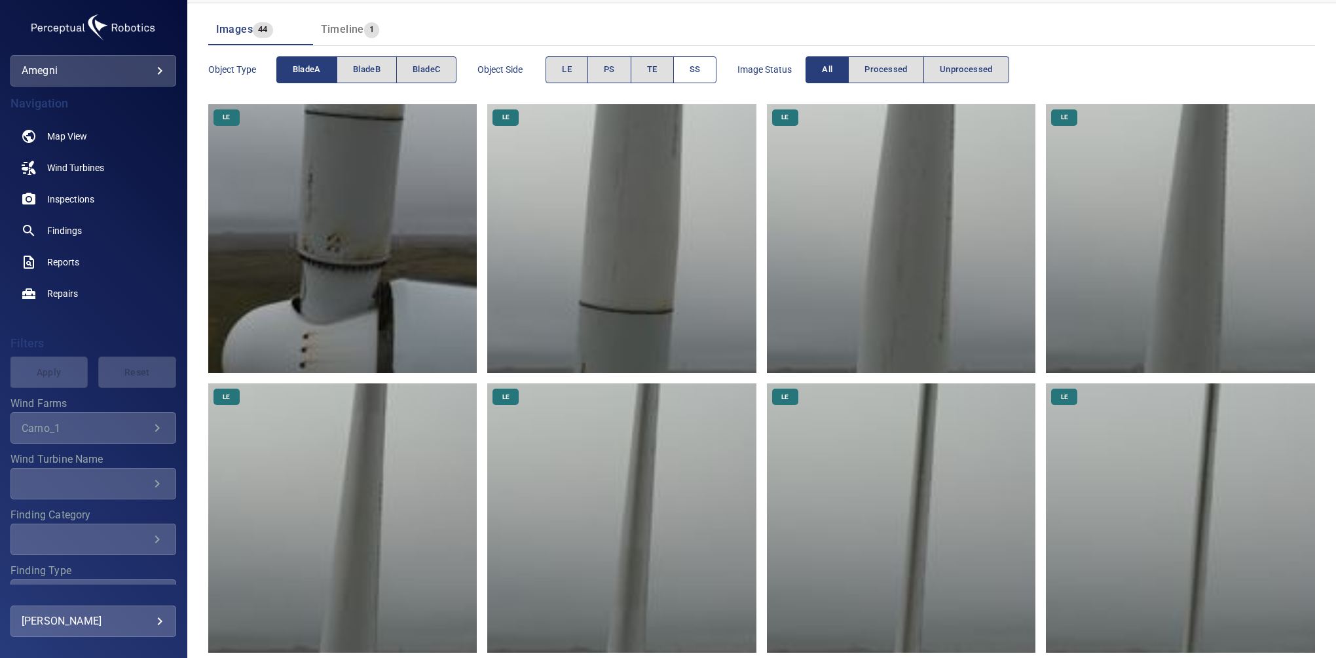
click at [698, 69] on span "SS" at bounding box center [695, 69] width 11 height 15
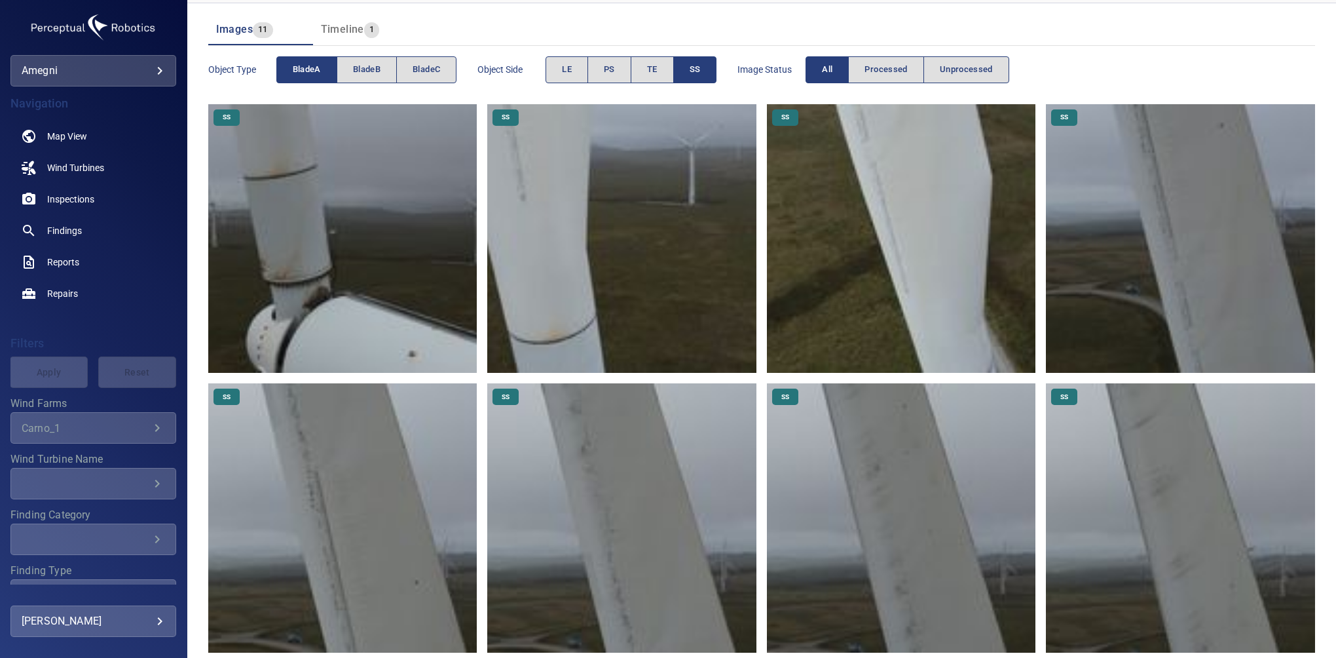
click at [698, 69] on span "SS" at bounding box center [695, 69] width 11 height 15
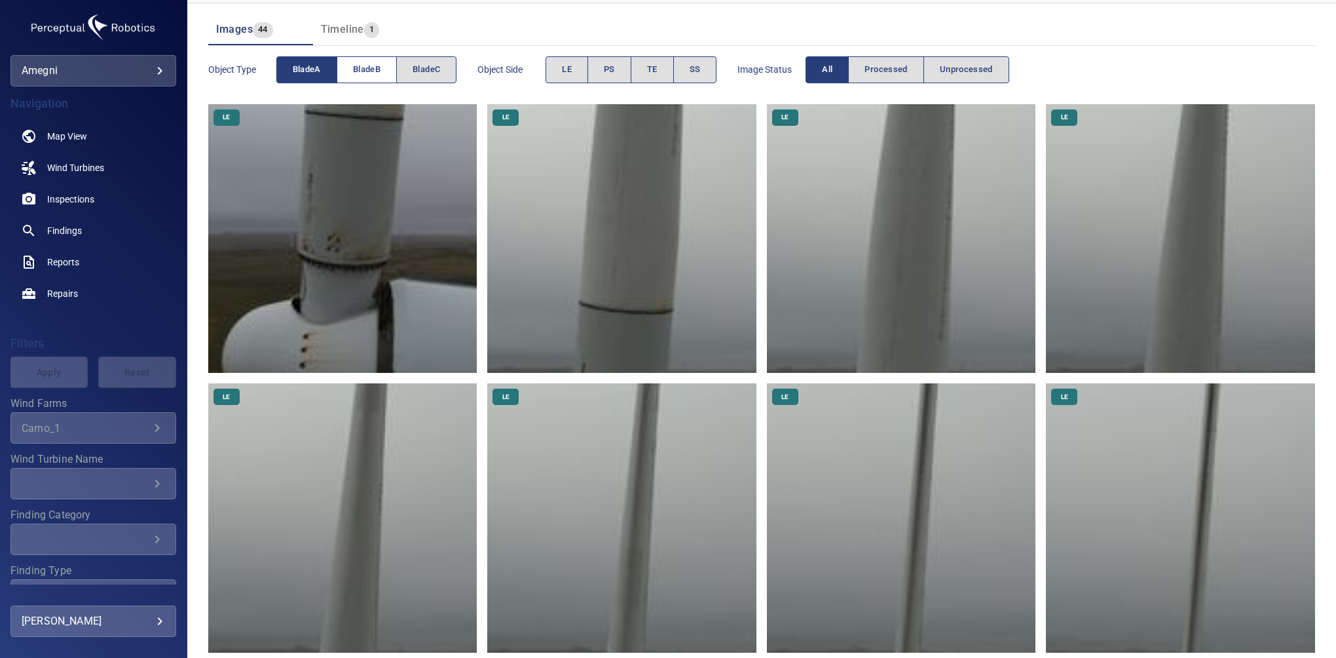
click at [379, 73] on span "bladeB" at bounding box center [367, 69] width 28 height 15
click at [314, 71] on span "bladeA" at bounding box center [307, 69] width 28 height 15
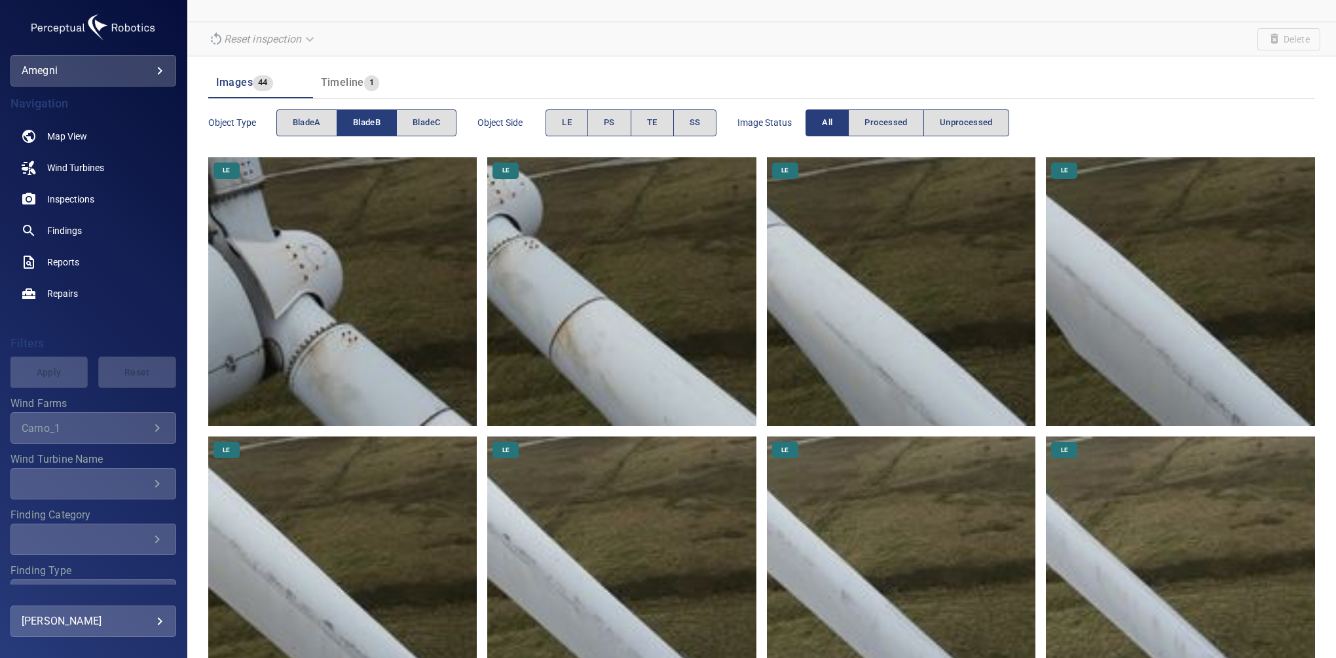
scroll to position [8, 0]
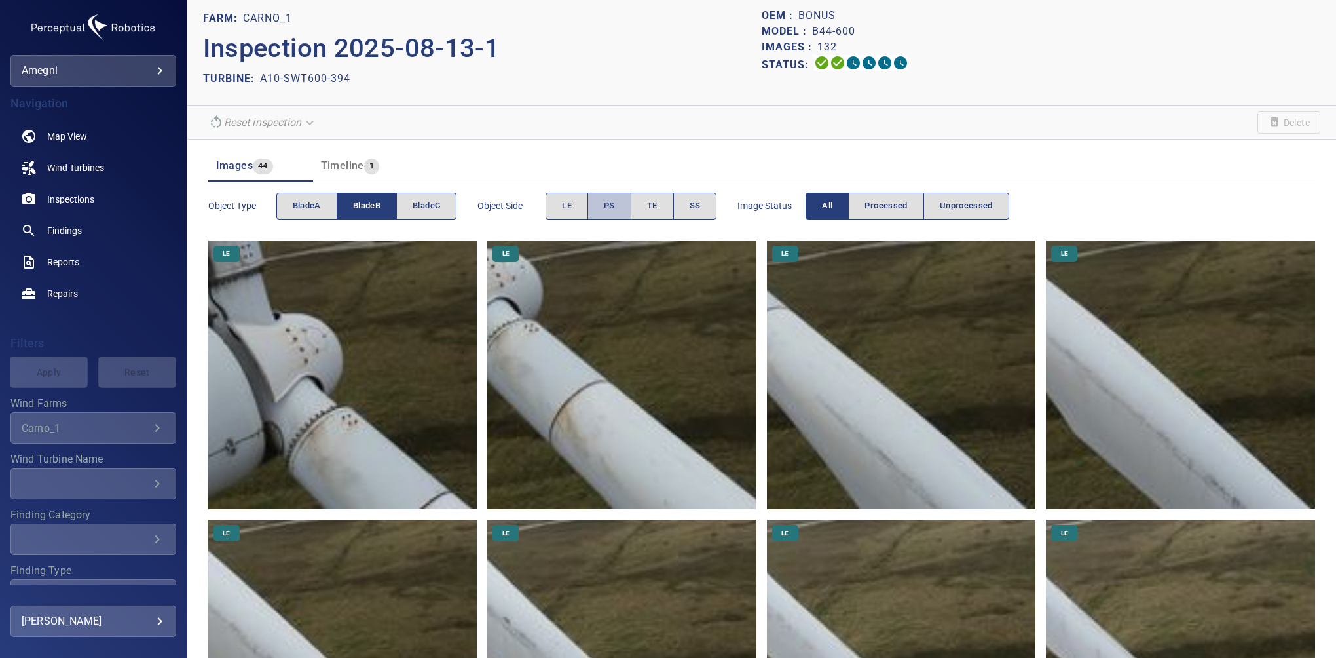
click at [609, 197] on button "PS" at bounding box center [610, 206] width 44 height 27
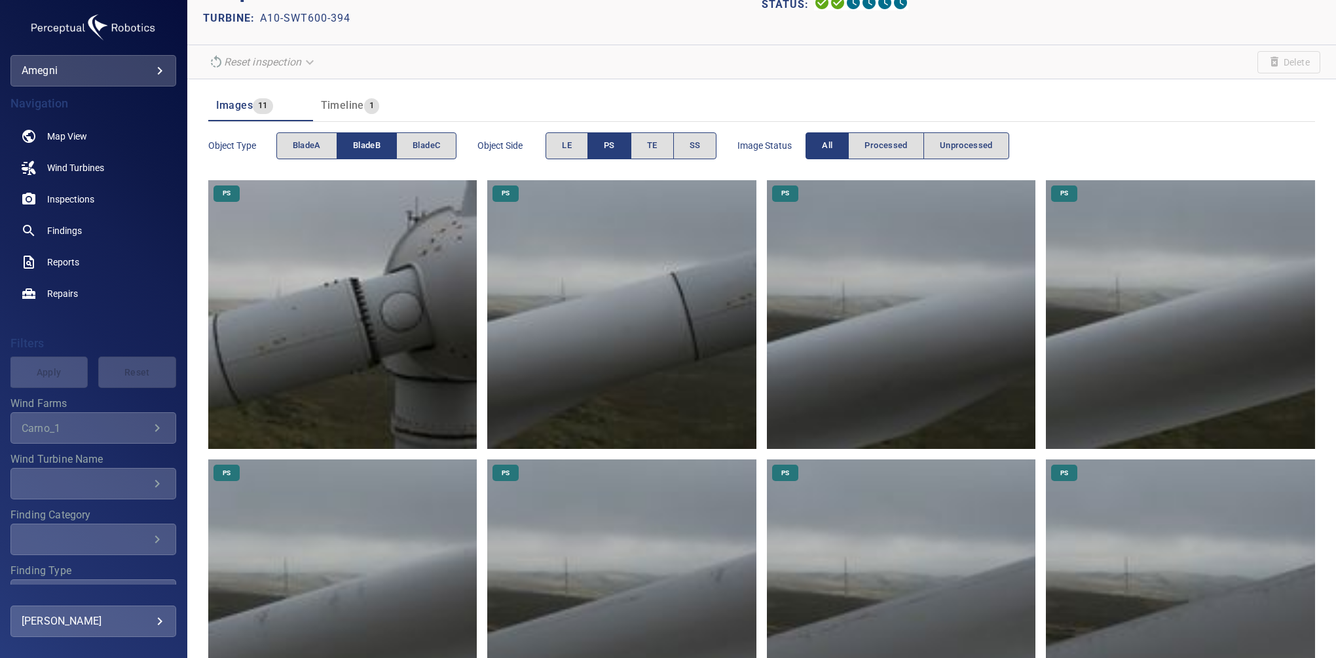
scroll to position [47, 0]
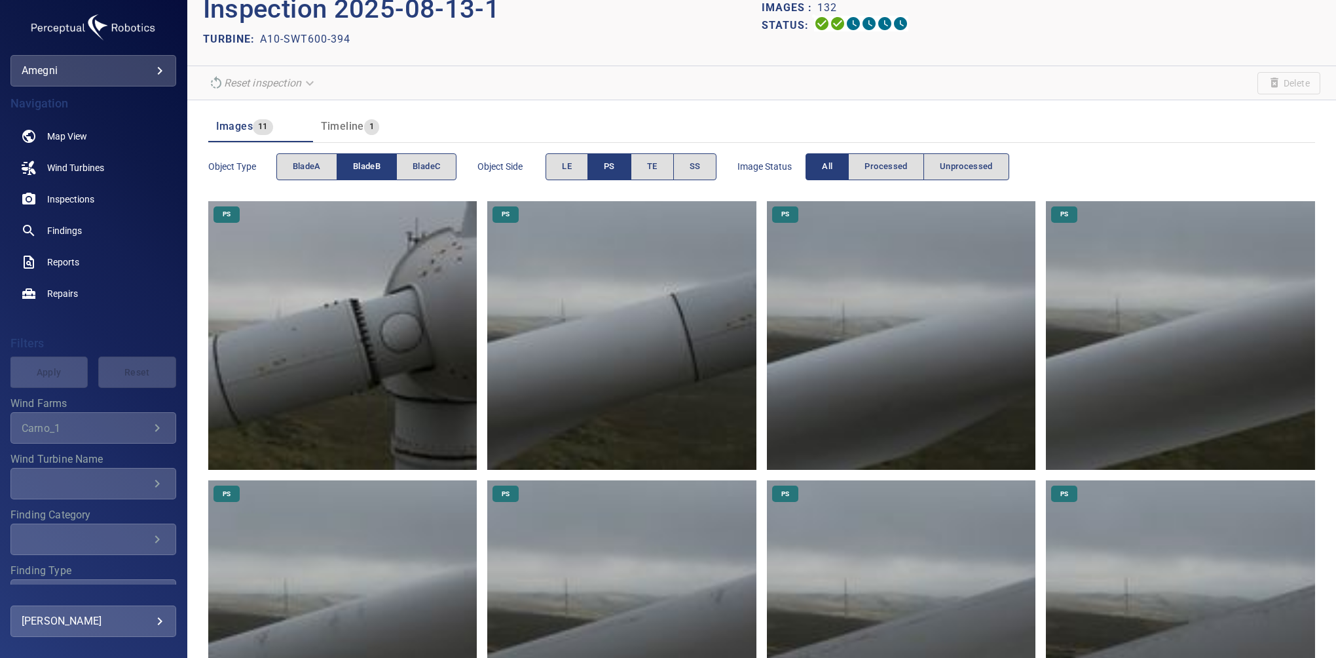
click at [595, 155] on button "PS" at bounding box center [610, 166] width 44 height 27
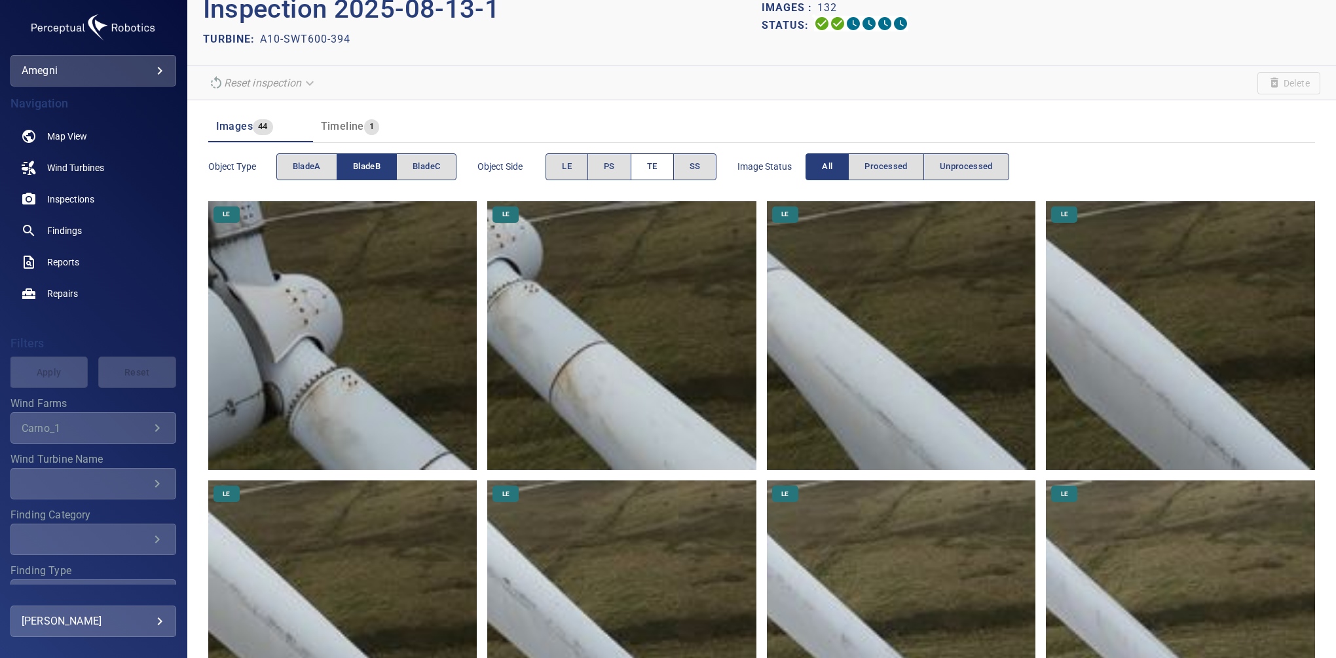
click at [634, 172] on button "TE" at bounding box center [652, 166] width 43 height 27
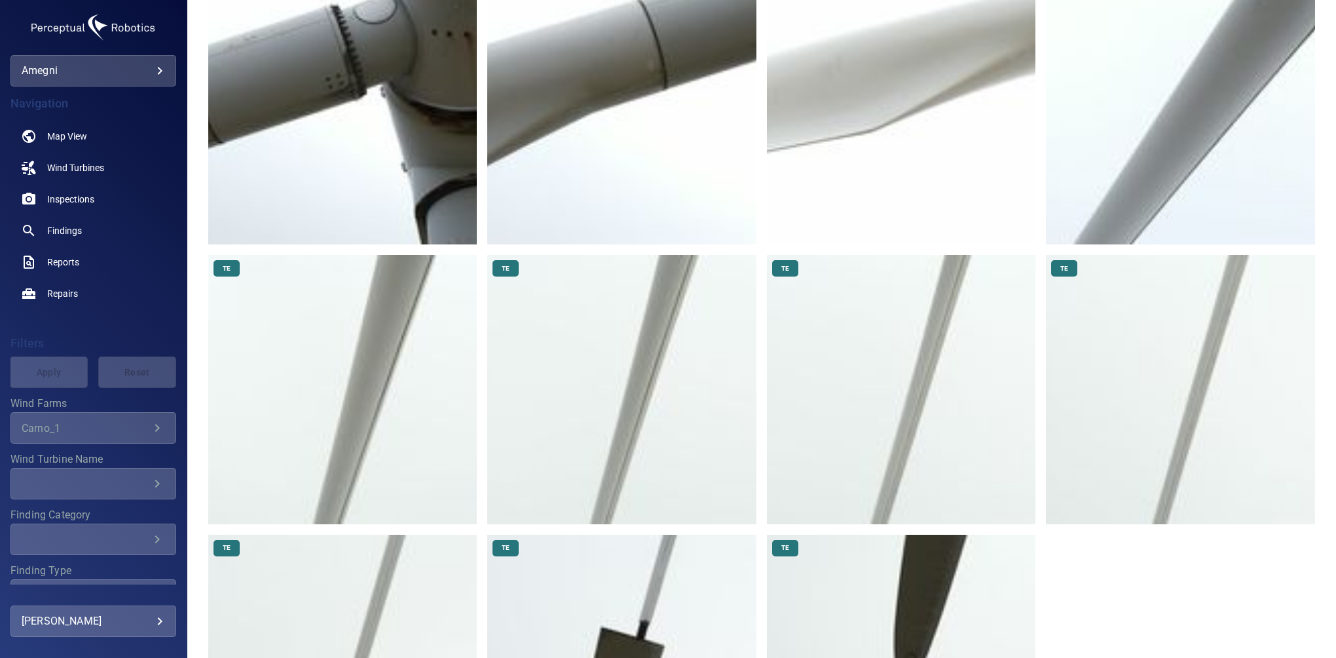
scroll to position [0, 0]
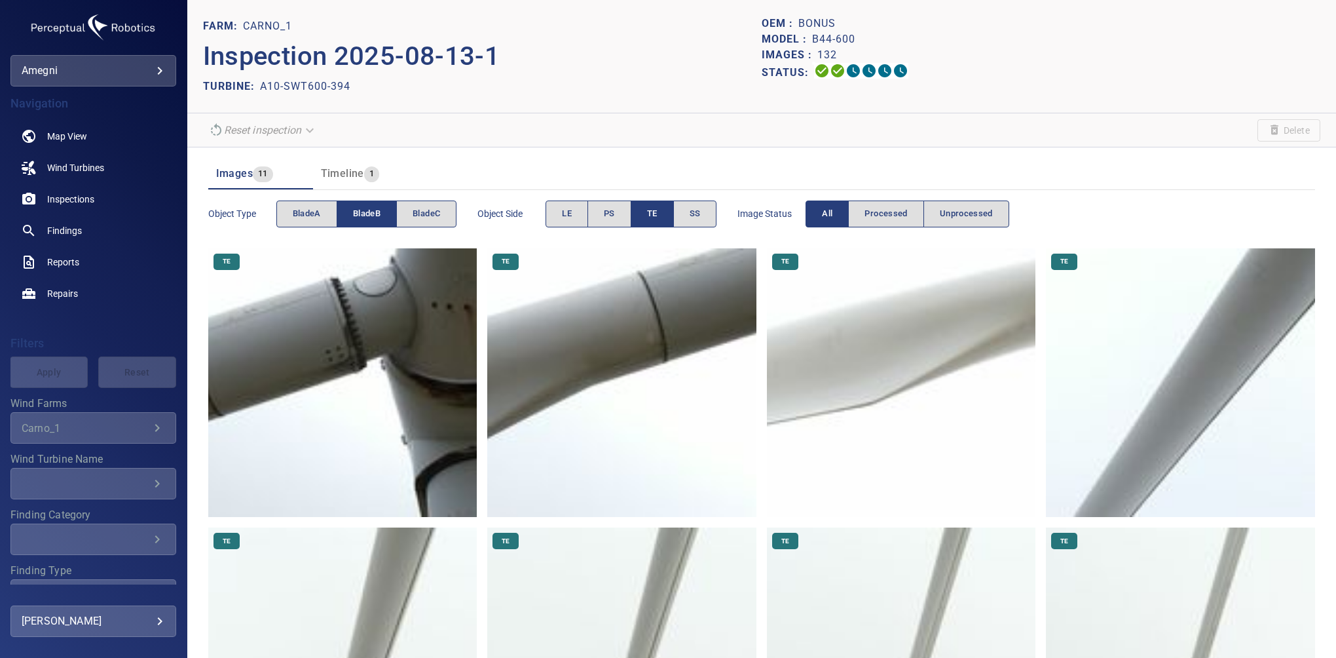
click at [385, 211] on button "bladeB" at bounding box center [367, 213] width 60 height 27
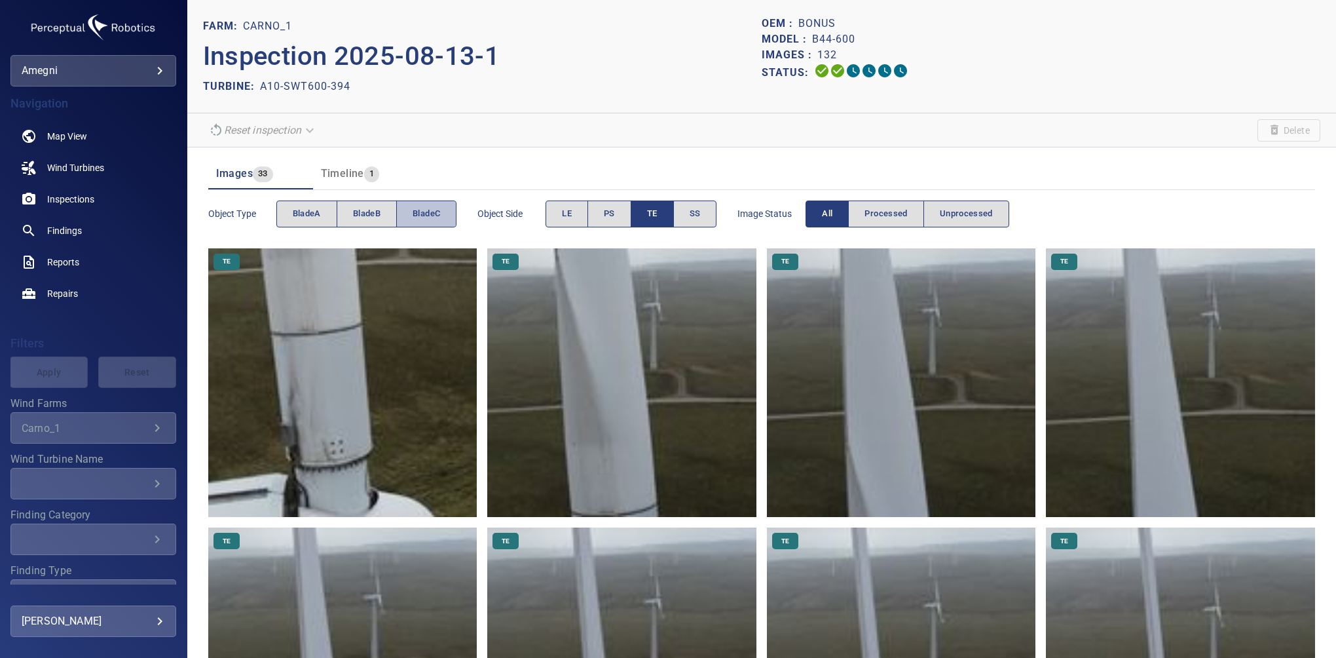
click at [428, 217] on span "bladeC" at bounding box center [427, 213] width 28 height 15
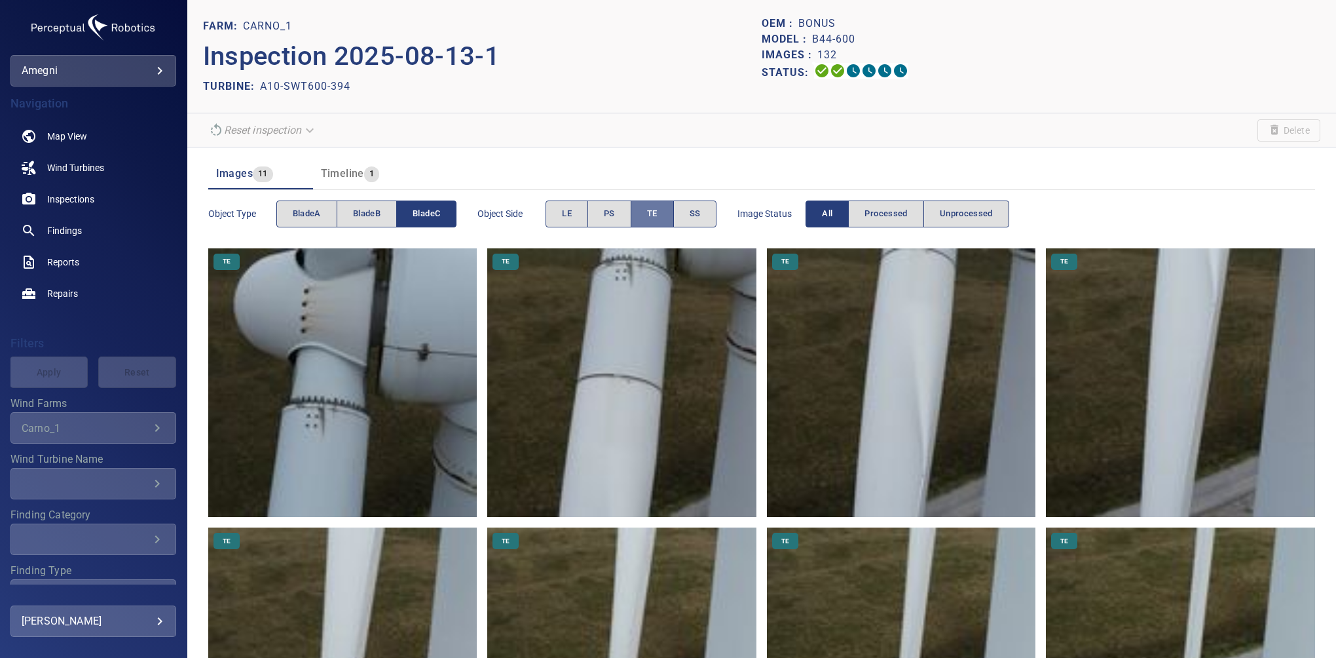
click at [639, 214] on button "TE" at bounding box center [652, 213] width 43 height 27
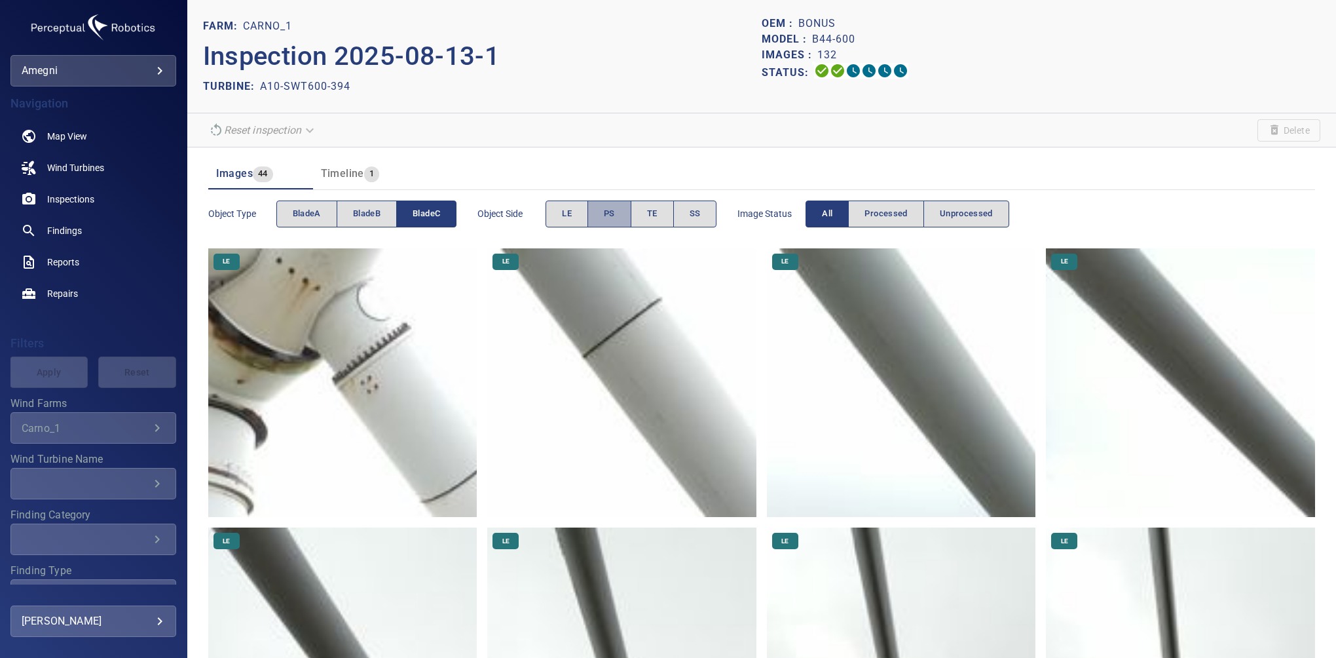
click at [612, 209] on span "PS" at bounding box center [609, 213] width 11 height 15
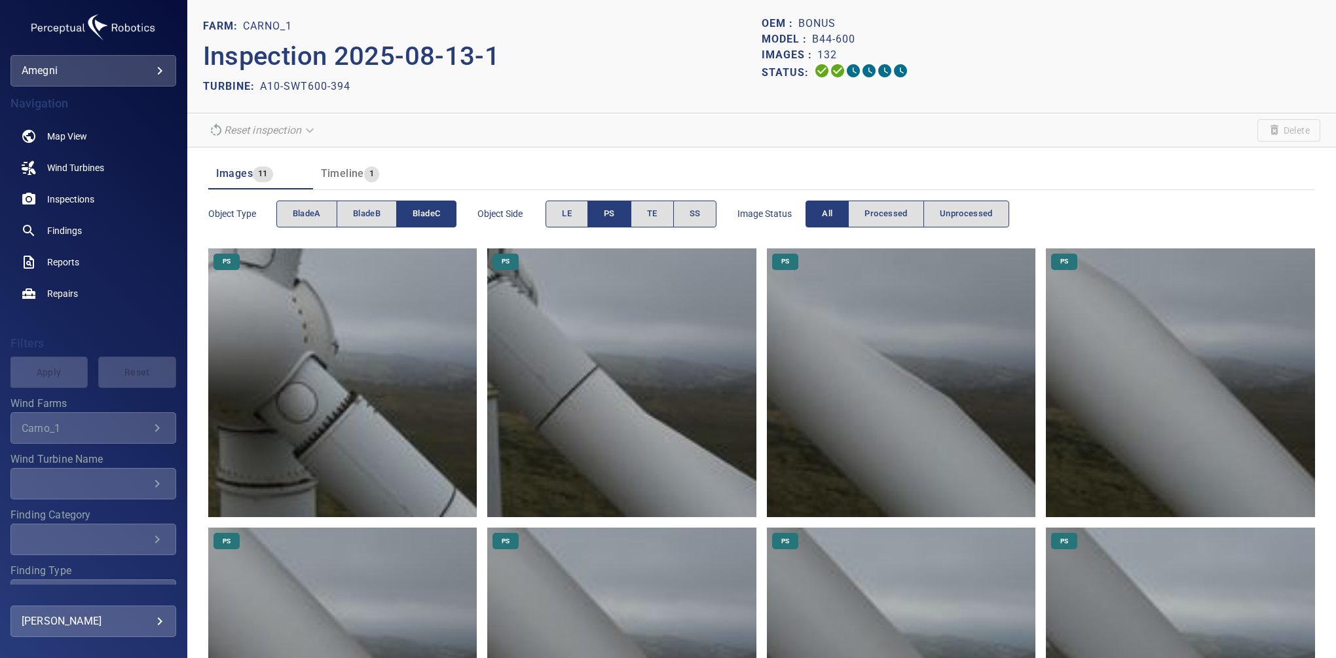
click at [611, 216] on span "PS" at bounding box center [609, 213] width 11 height 15
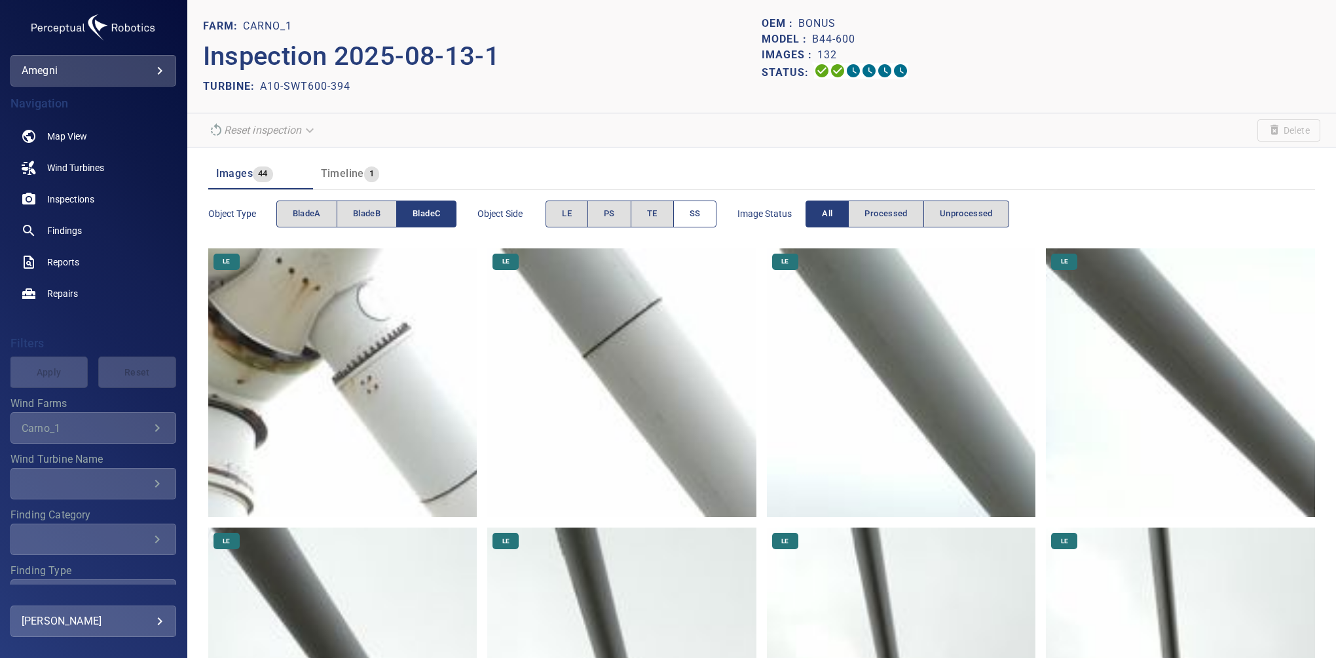
click at [685, 216] on button "SS" at bounding box center [695, 213] width 44 height 27
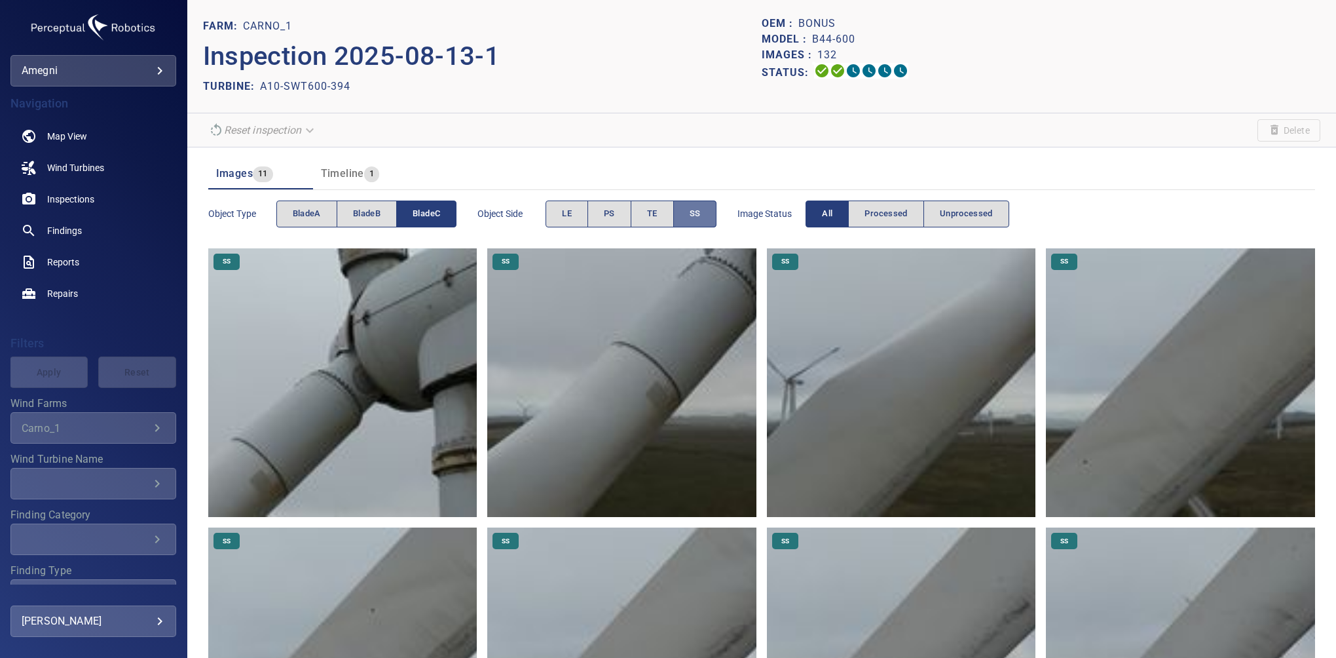
click at [696, 212] on span "SS" at bounding box center [695, 213] width 11 height 15
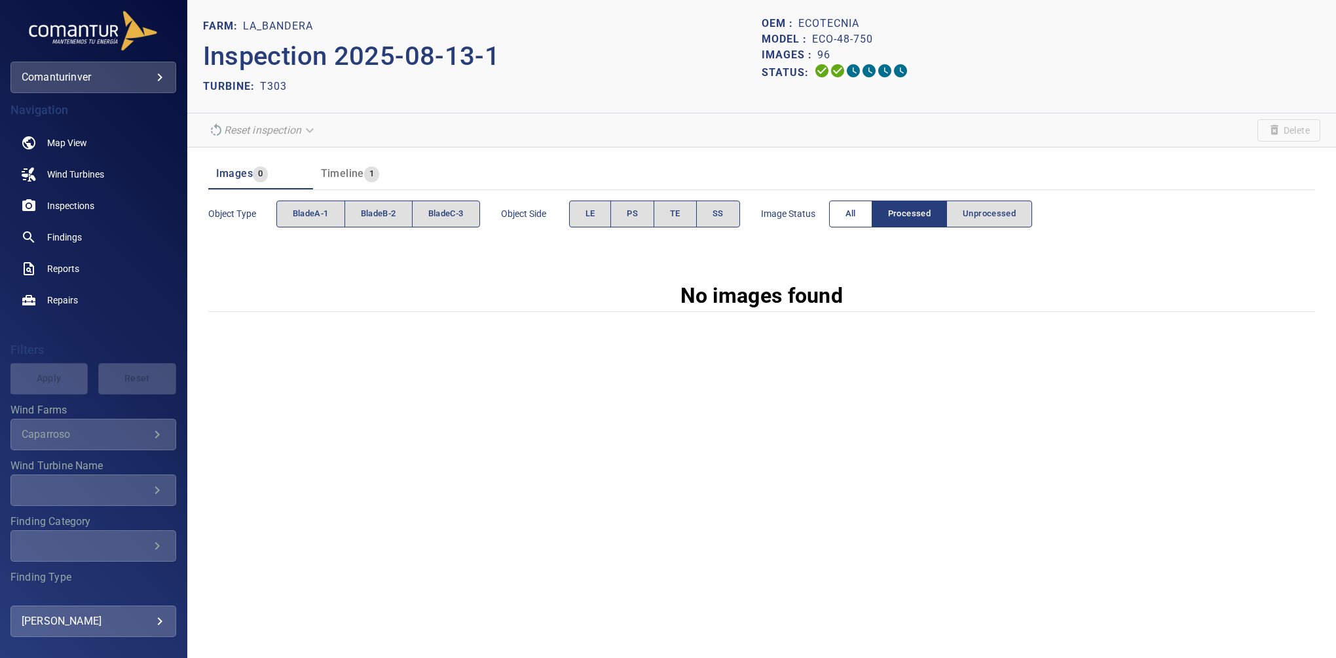
click at [848, 216] on span "All" at bounding box center [851, 213] width 10 height 15
